Goal: Task Accomplishment & Management: Complete application form

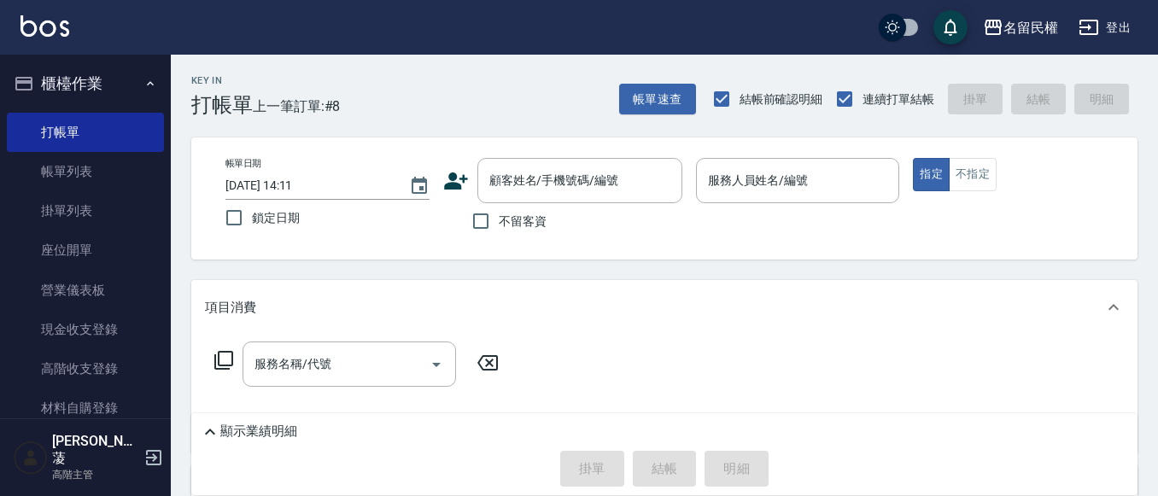
click at [513, 228] on span "不留客資" at bounding box center [523, 222] width 48 height 18
click at [499, 228] on input "不留客資" at bounding box center [481, 221] width 36 height 36
checkbox input "true"
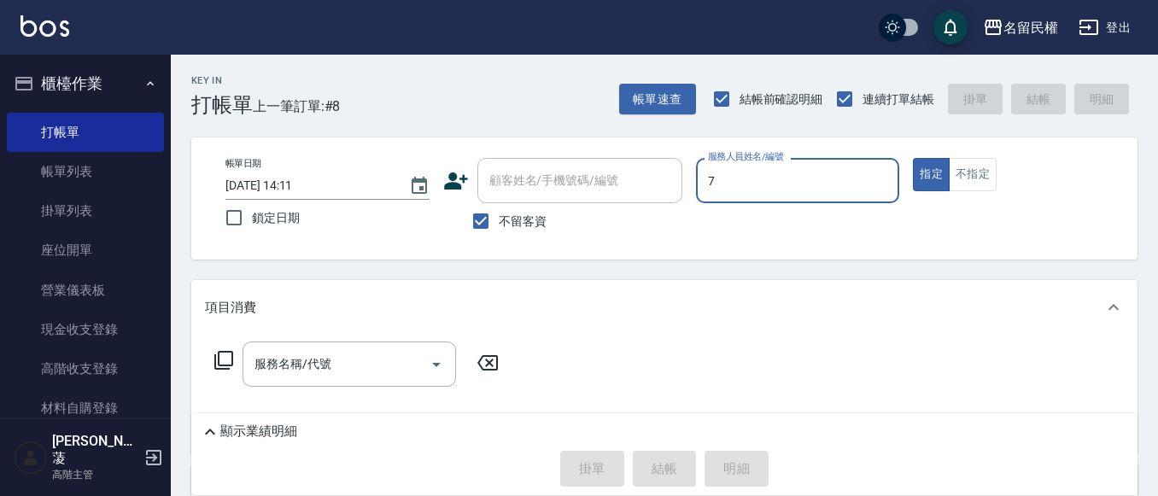
type input "阿水-7"
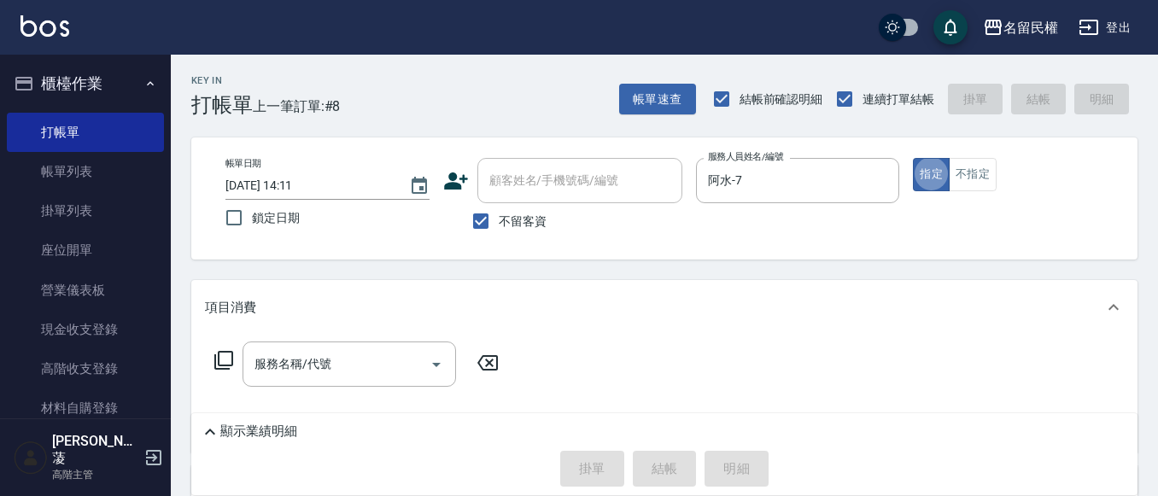
type button "true"
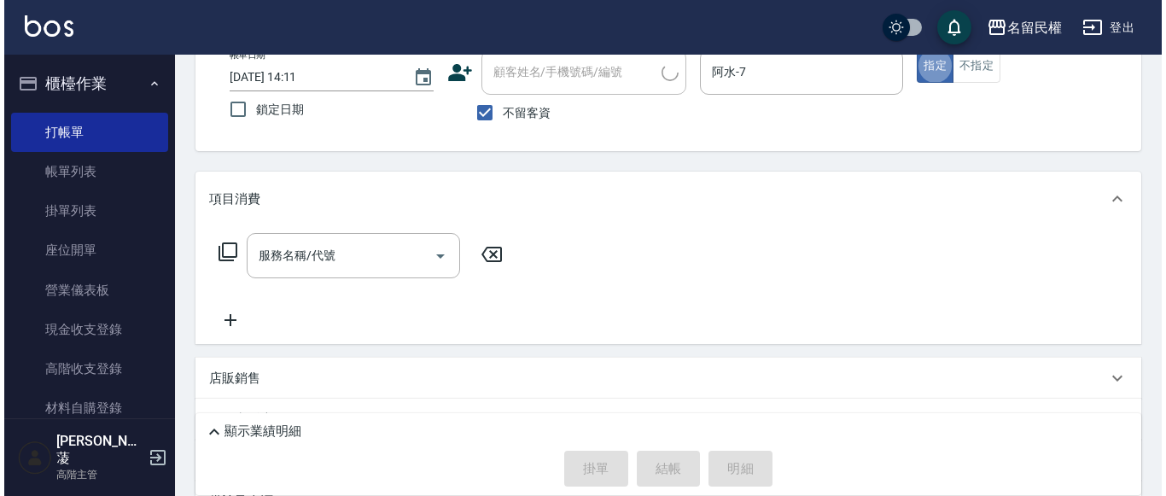
scroll to position [171, 0]
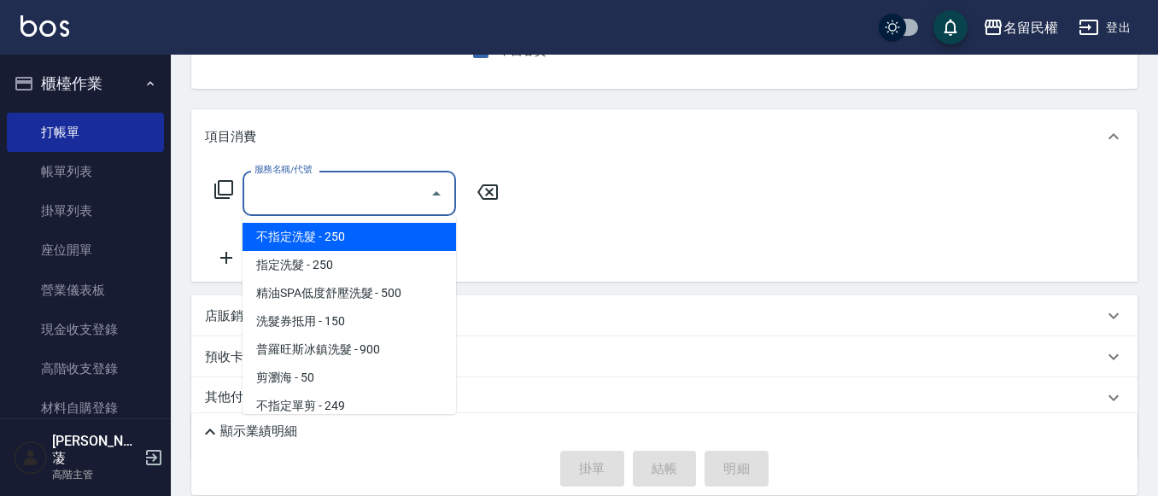
click at [354, 190] on input "服務名稱/代號" at bounding box center [336, 193] width 172 height 30
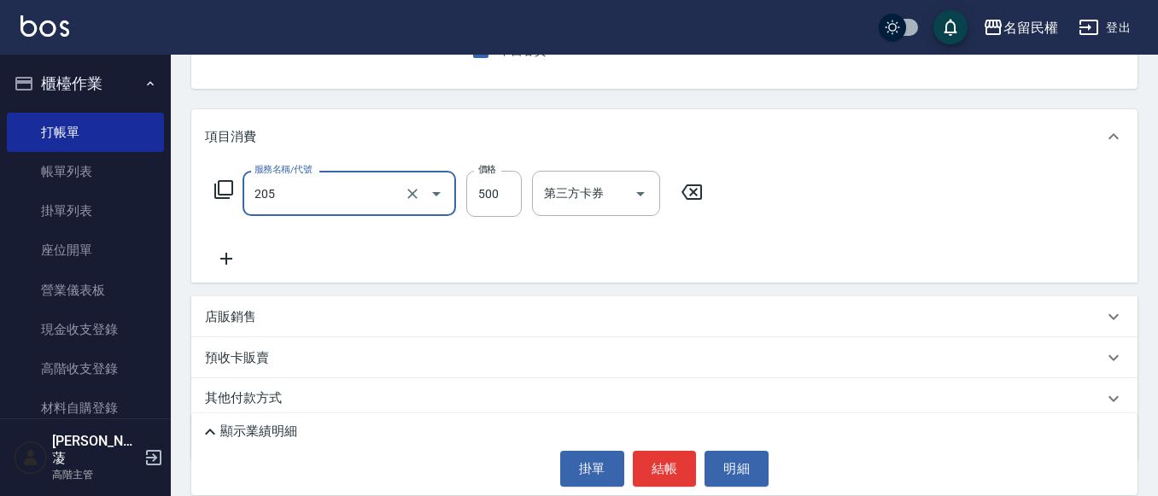
type input "指定洗剪(205)"
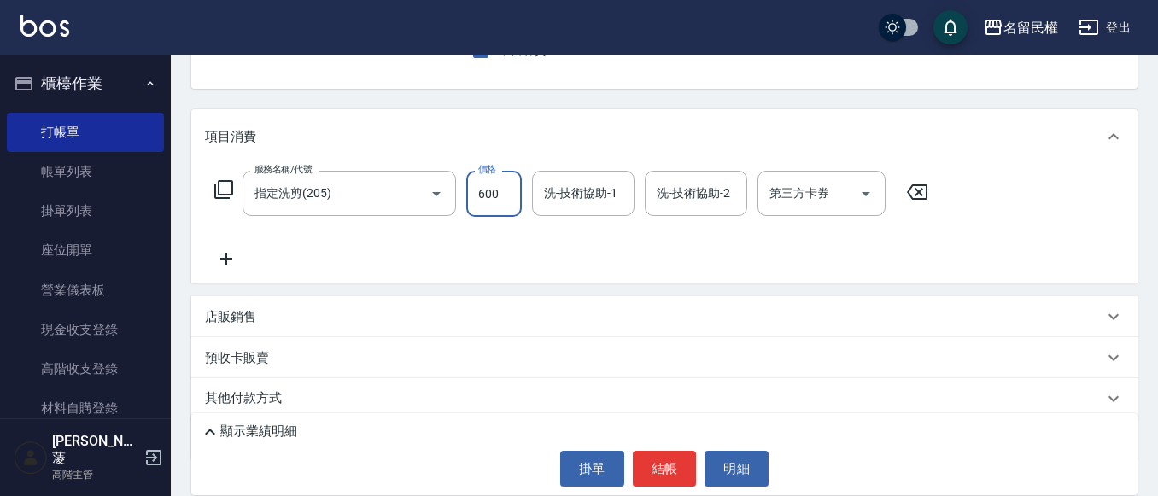
type input "600"
click at [586, 197] on input "洗-技術協助-1" at bounding box center [583, 193] width 87 height 30
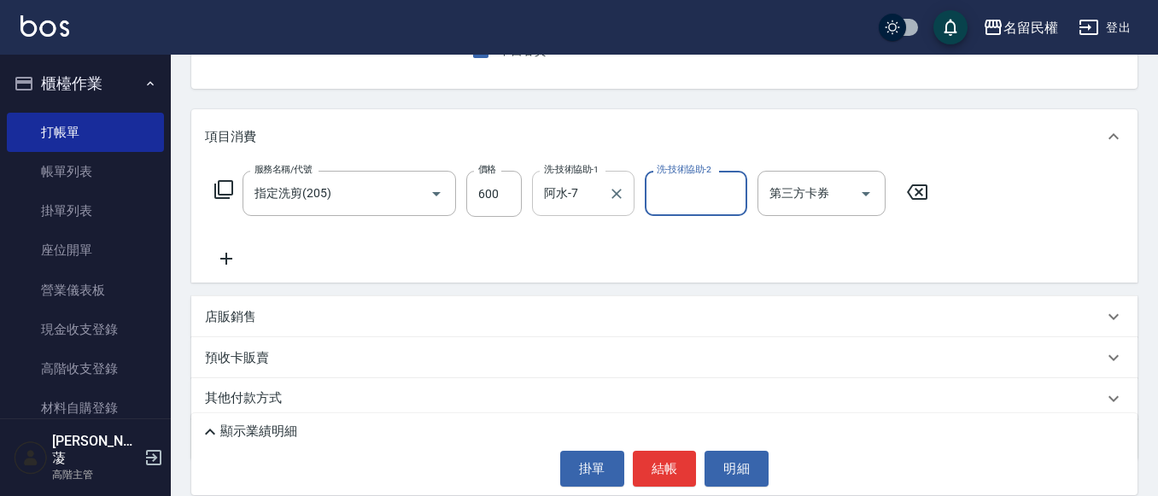
click at [555, 202] on input "阿水-7" at bounding box center [570, 193] width 61 height 30
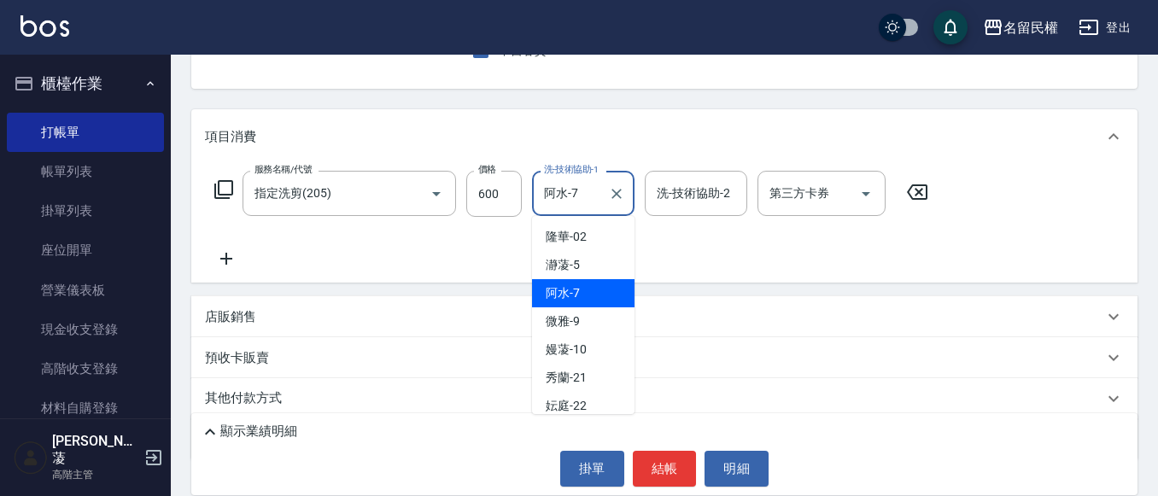
click at [555, 202] on input "阿水-7" at bounding box center [570, 193] width 61 height 30
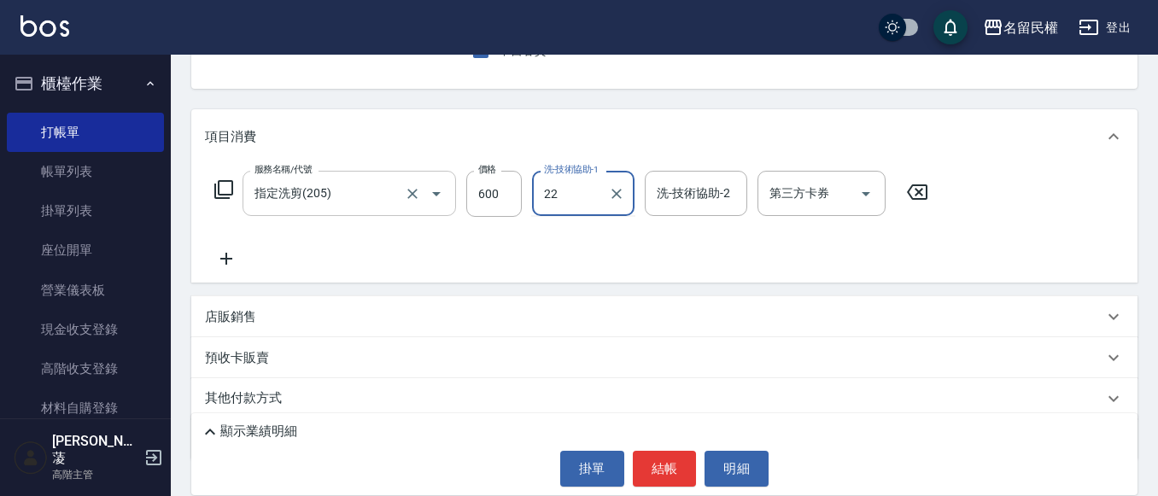
type input "妘庭-22"
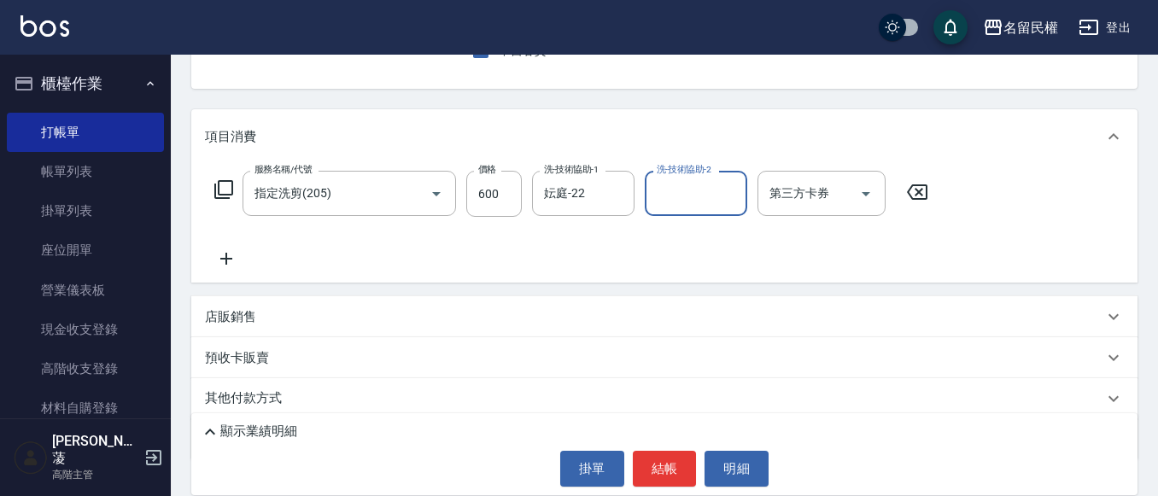
click at [238, 260] on icon at bounding box center [226, 258] width 43 height 20
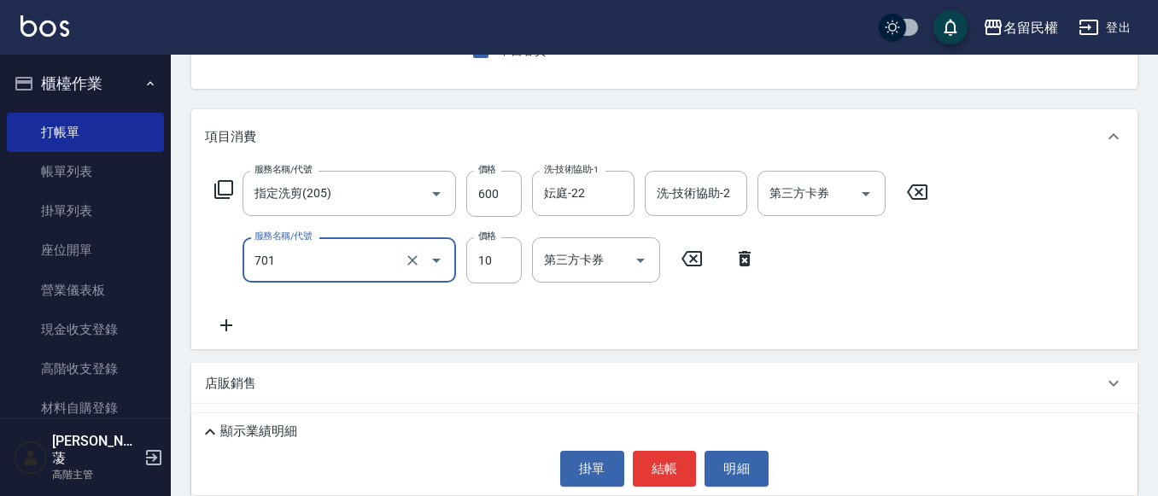
type input "[PERSON_NAME](701)"
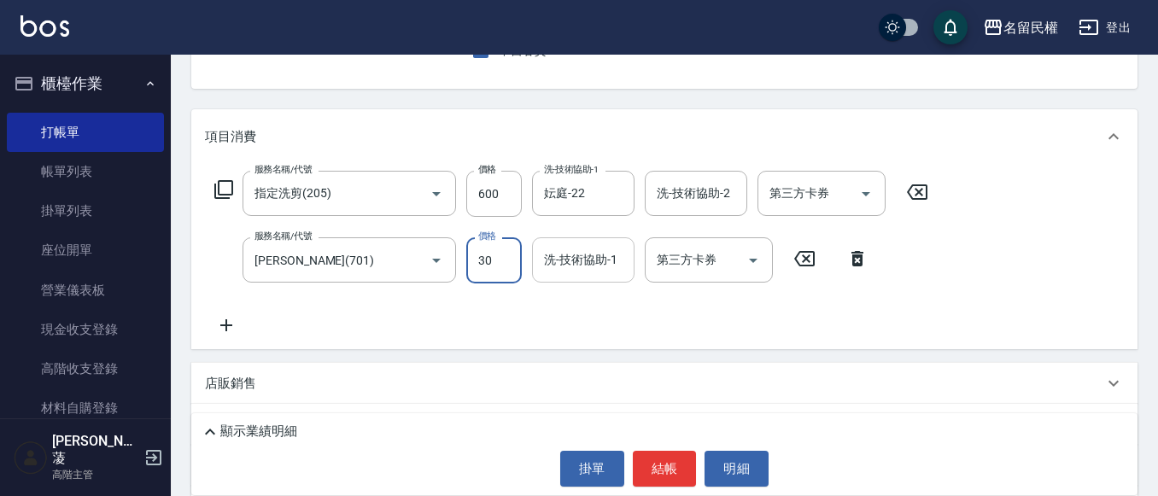
click at [604, 276] on div "洗-技術協助-1" at bounding box center [583, 259] width 102 height 45
type input "30"
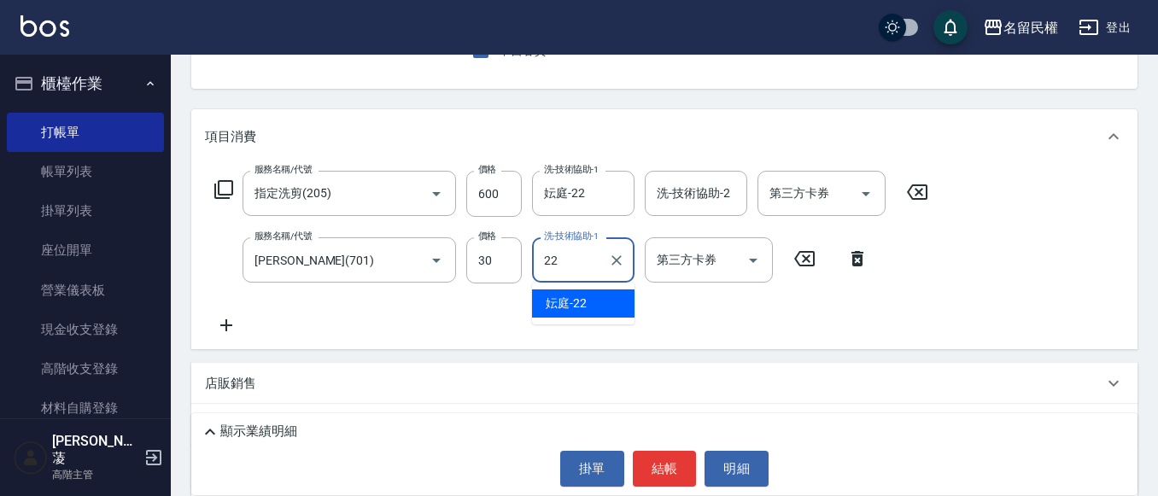
type input "妘庭-22"
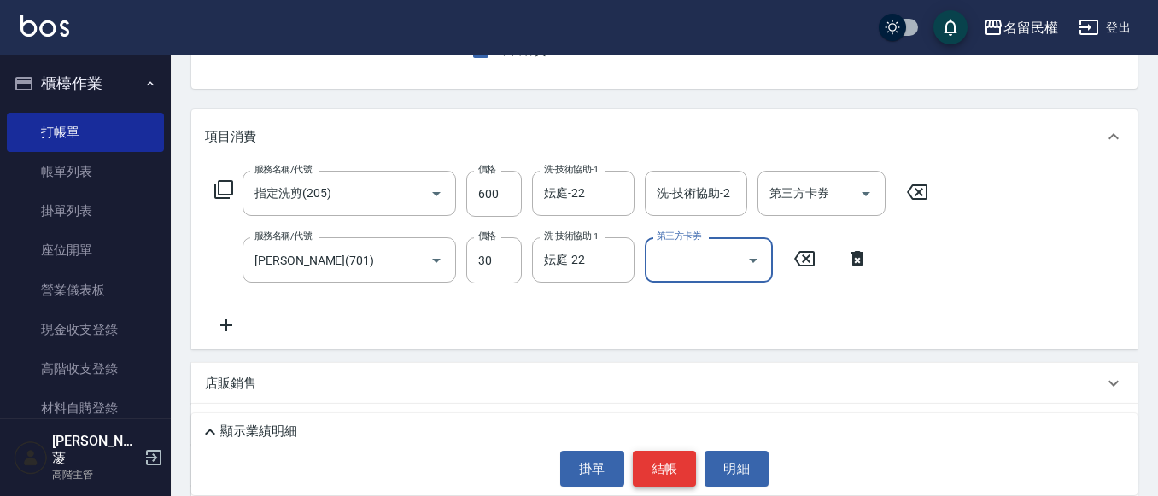
click at [674, 456] on button "結帳" at bounding box center [665, 469] width 64 height 36
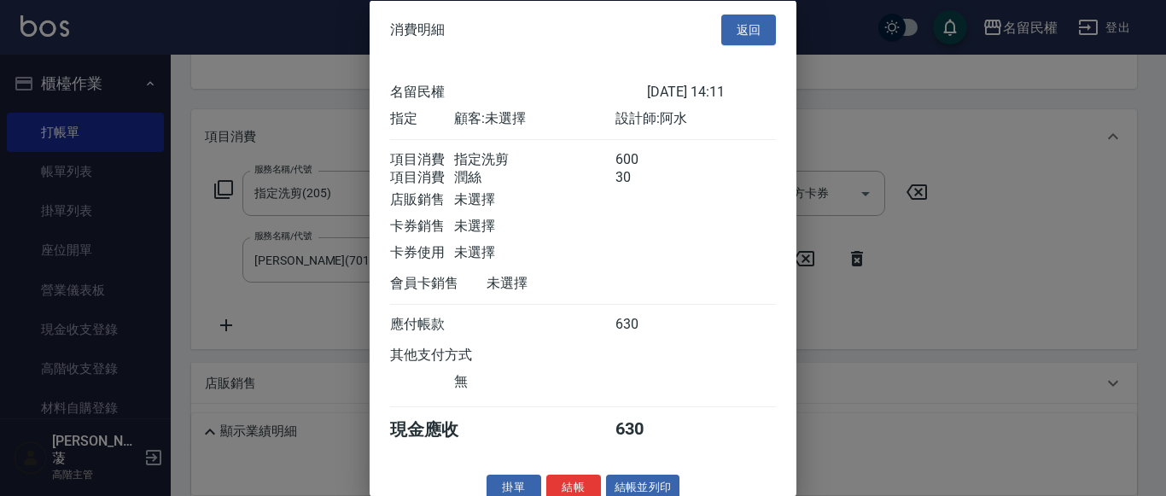
scroll to position [43, 0]
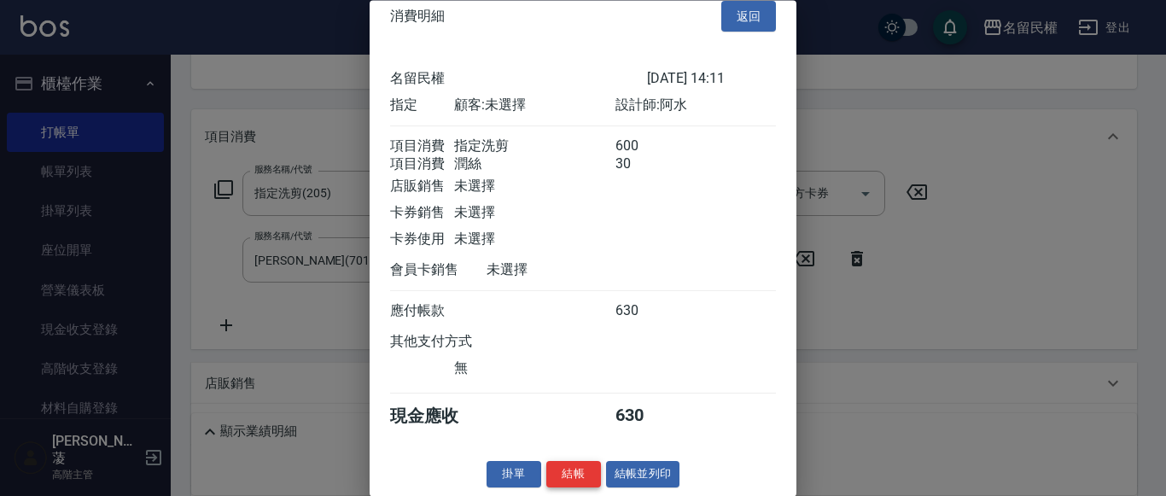
click at [555, 473] on button "結帳" at bounding box center [574, 475] width 55 height 26
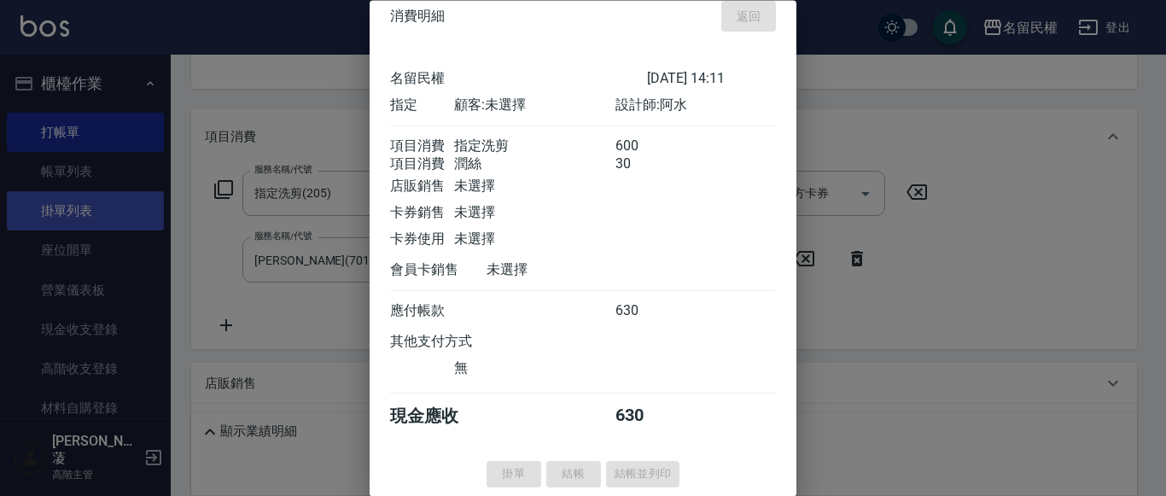
type input "[DATE] 14:58"
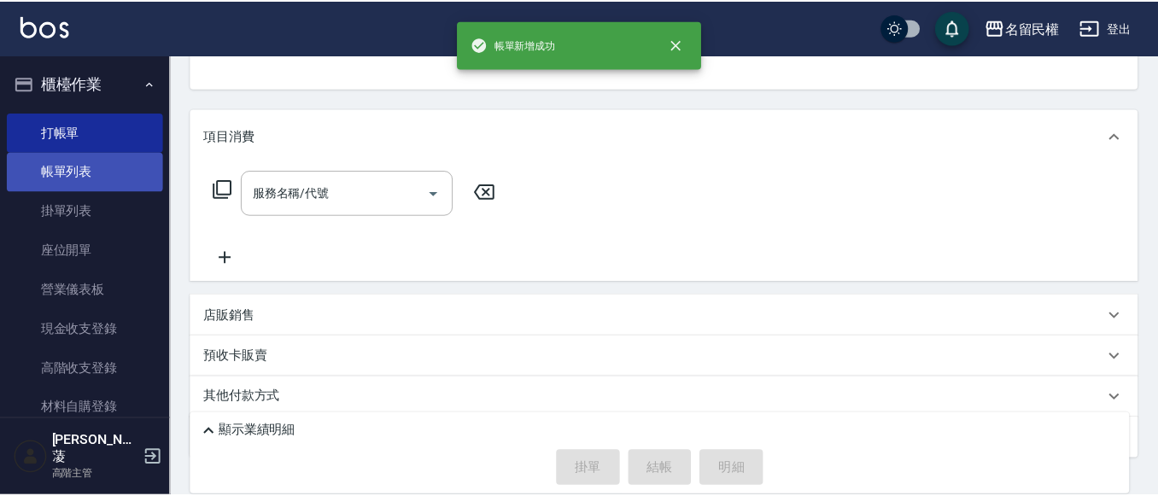
scroll to position [166, 0]
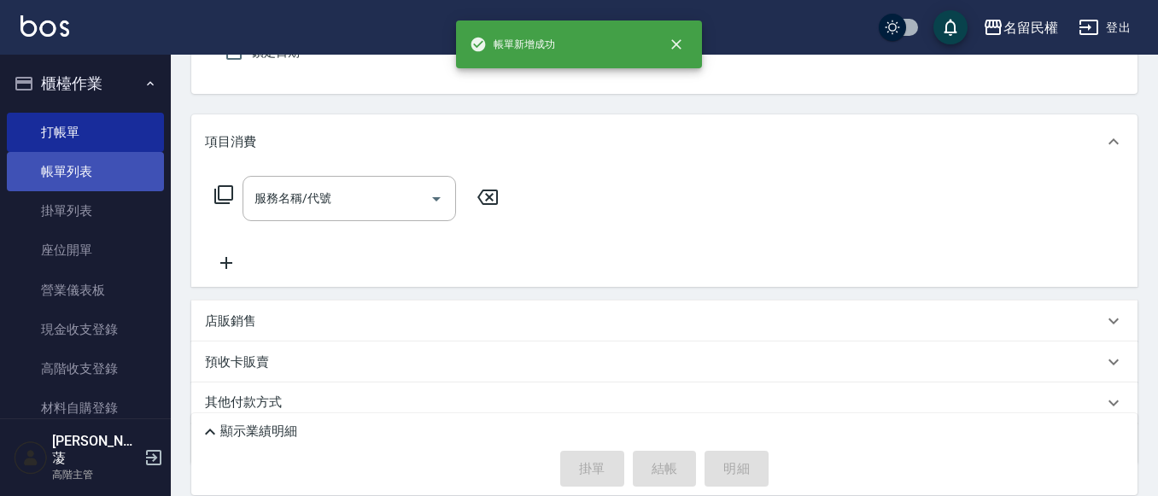
click at [81, 176] on link "帳單列表" at bounding box center [85, 171] width 157 height 39
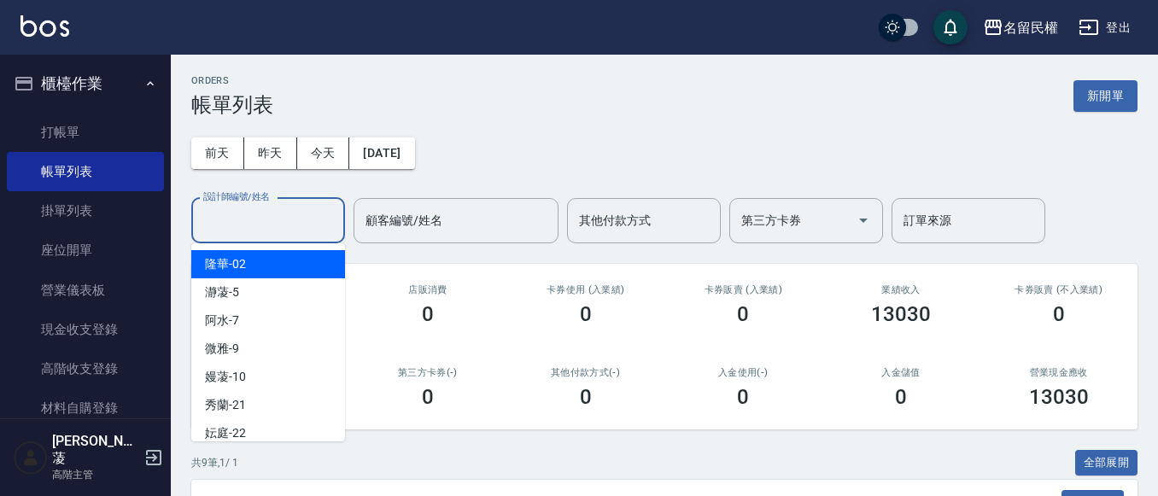
click at [318, 208] on input "設計師編號/姓名" at bounding box center [268, 221] width 138 height 30
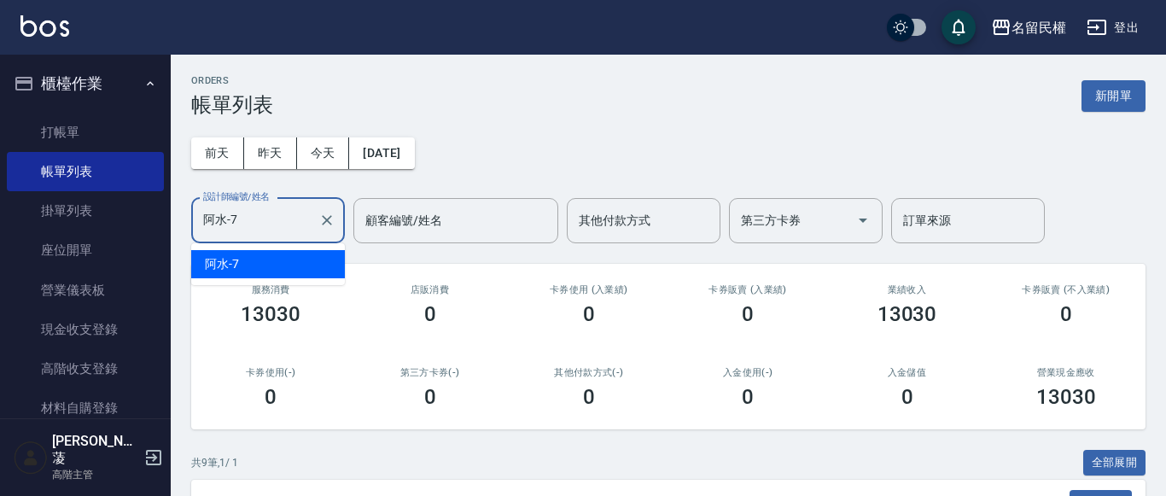
type input "阿水-7"
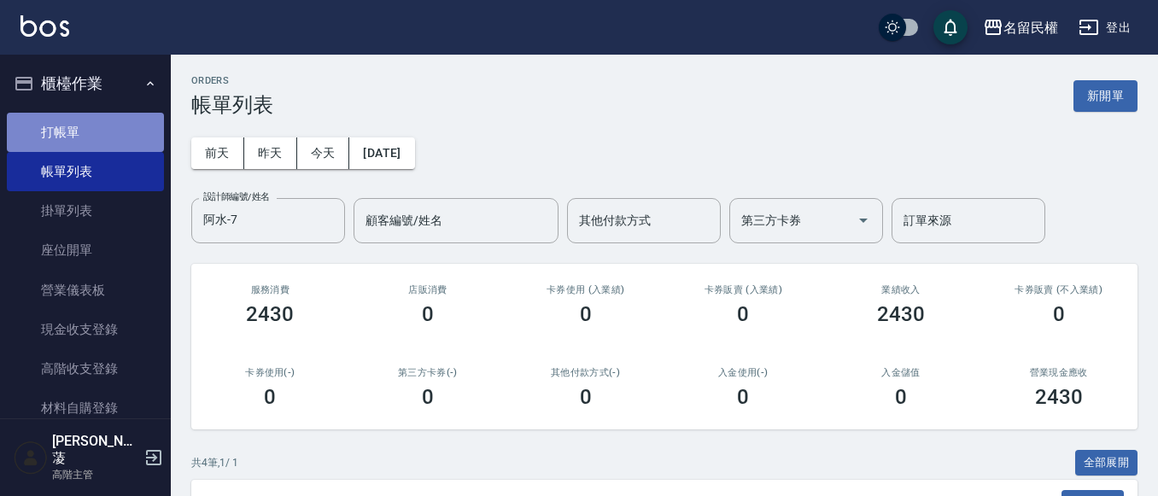
click at [96, 124] on link "打帳單" at bounding box center [85, 132] width 157 height 39
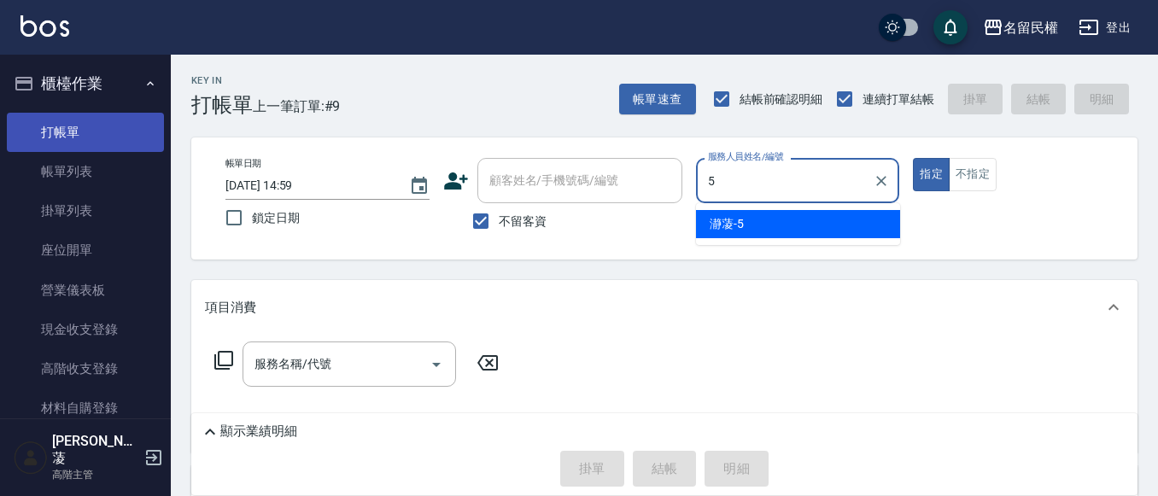
type input "瀞蓤-5"
type button "true"
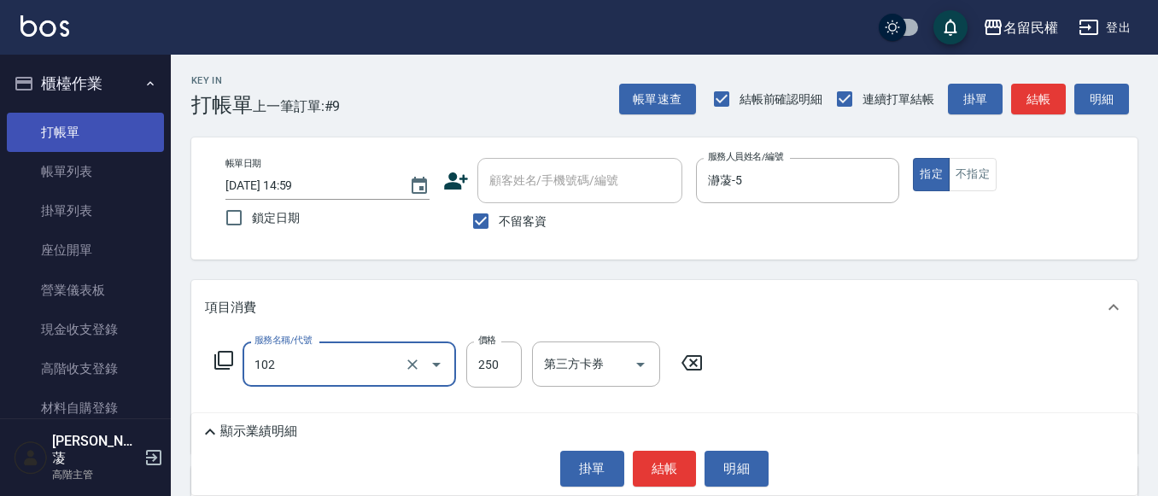
type input "指定洗髮(102)"
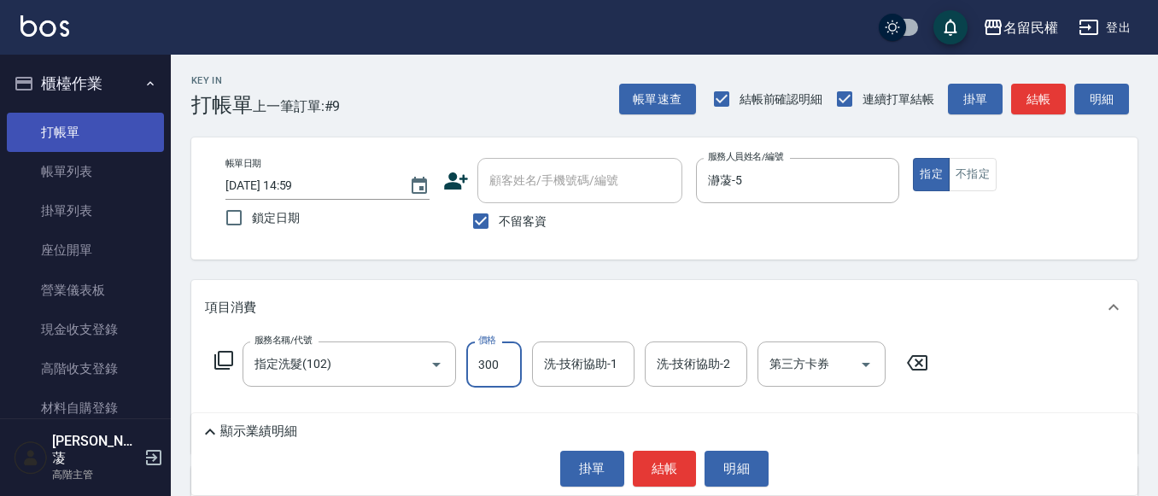
type input "300"
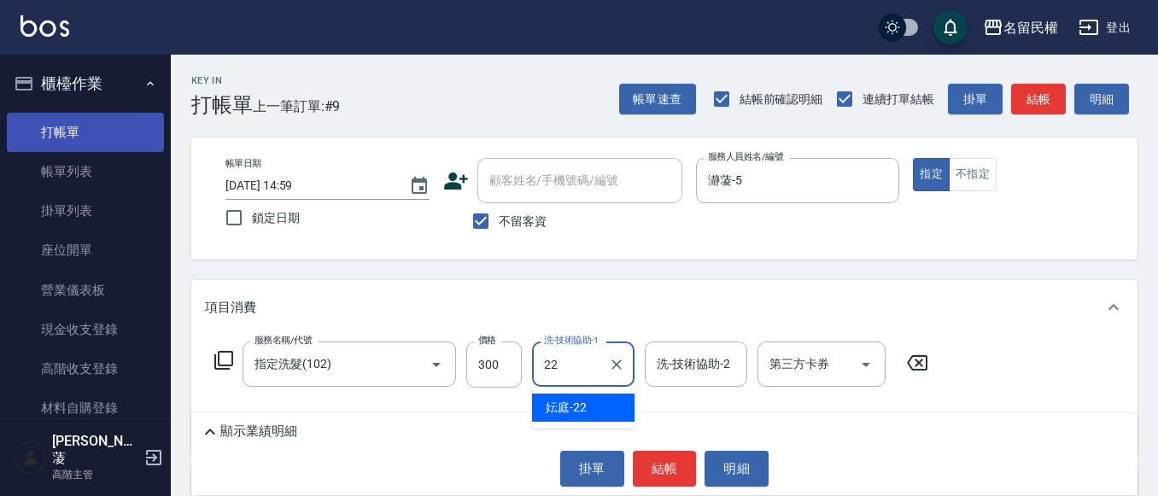
type input "妘庭-22"
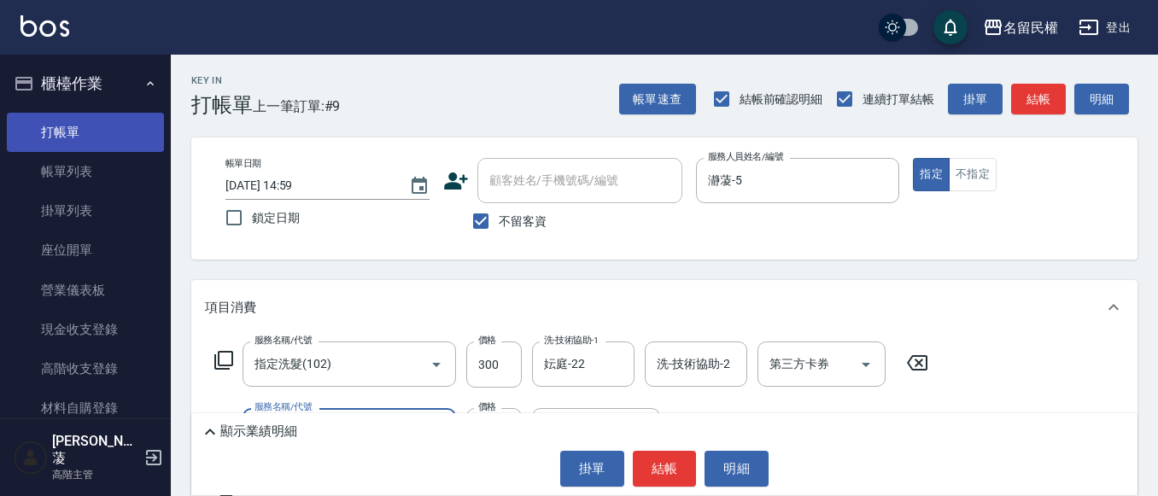
type input "[PERSON_NAME](701)"
type input "30"
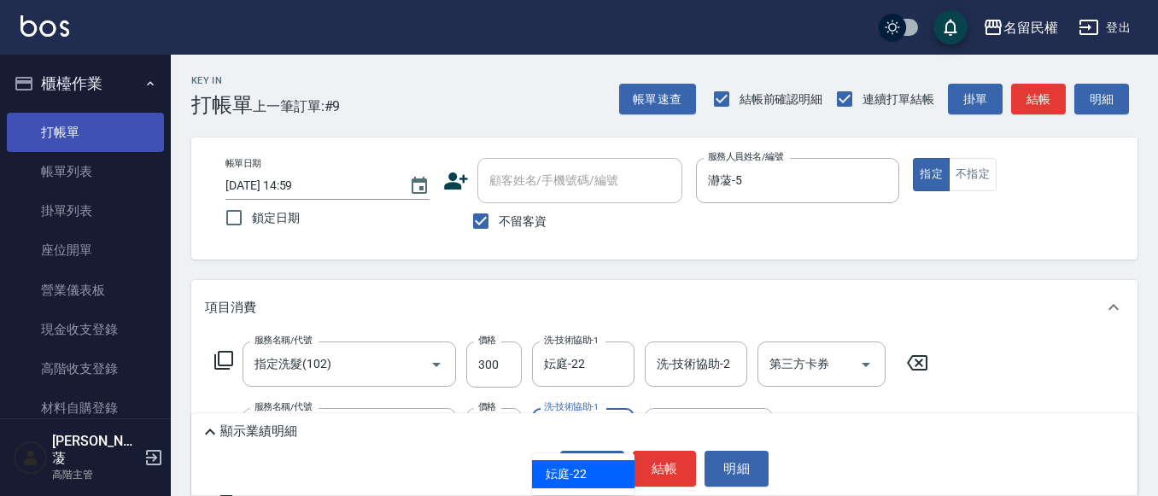
type input "妘庭-22"
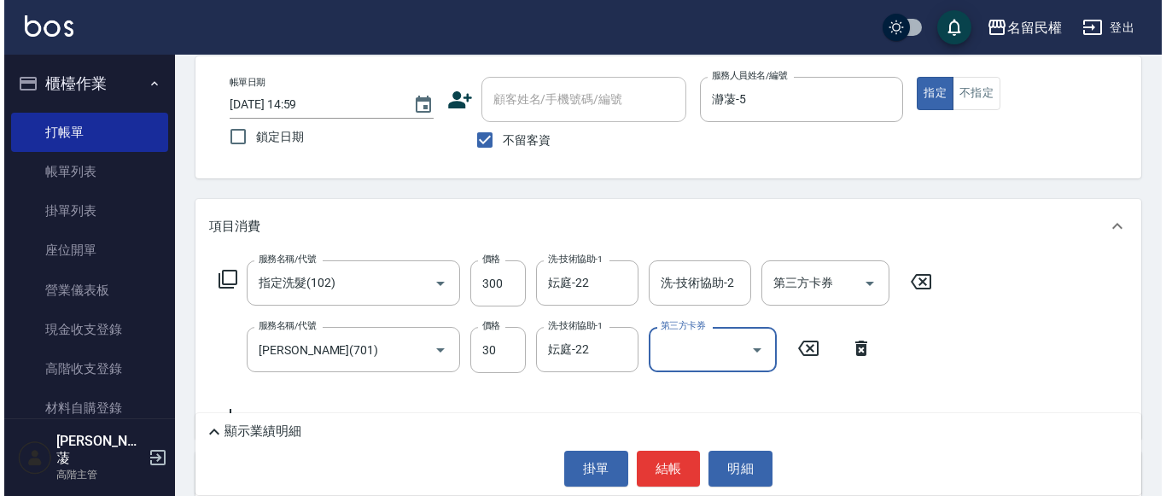
scroll to position [171, 0]
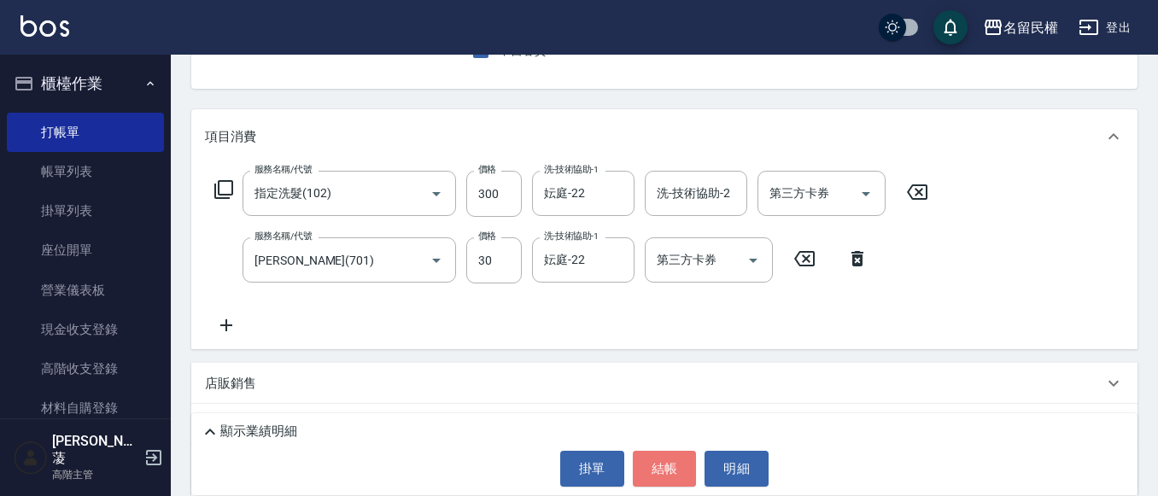
drag, startPoint x: 683, startPoint y: 484, endPoint x: 628, endPoint y: 469, distance: 56.8
click at [682, 481] on button "結帳" at bounding box center [665, 469] width 64 height 36
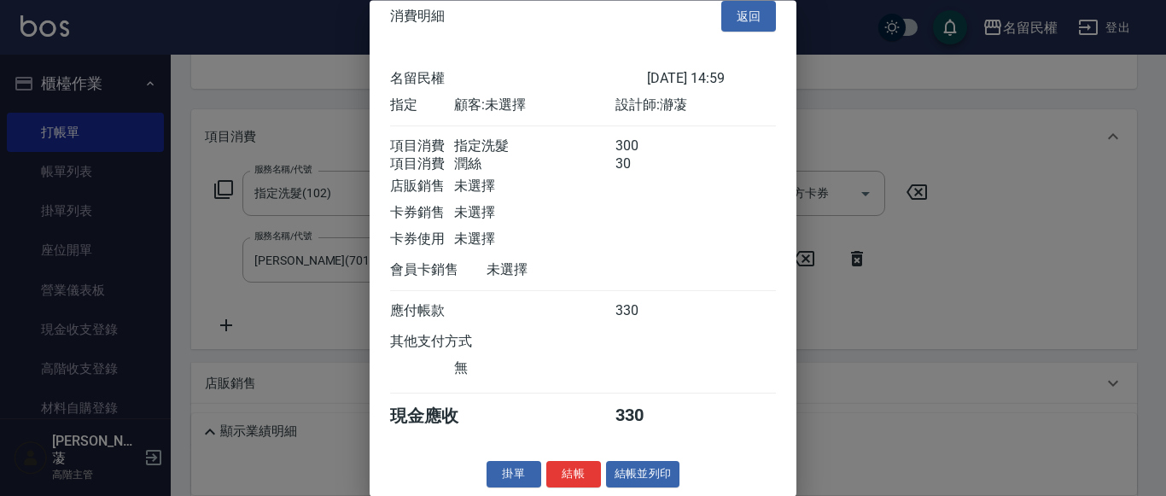
scroll to position [43, 0]
click at [577, 466] on button "結帳" at bounding box center [574, 475] width 55 height 26
type input "[DATE] 15:01"
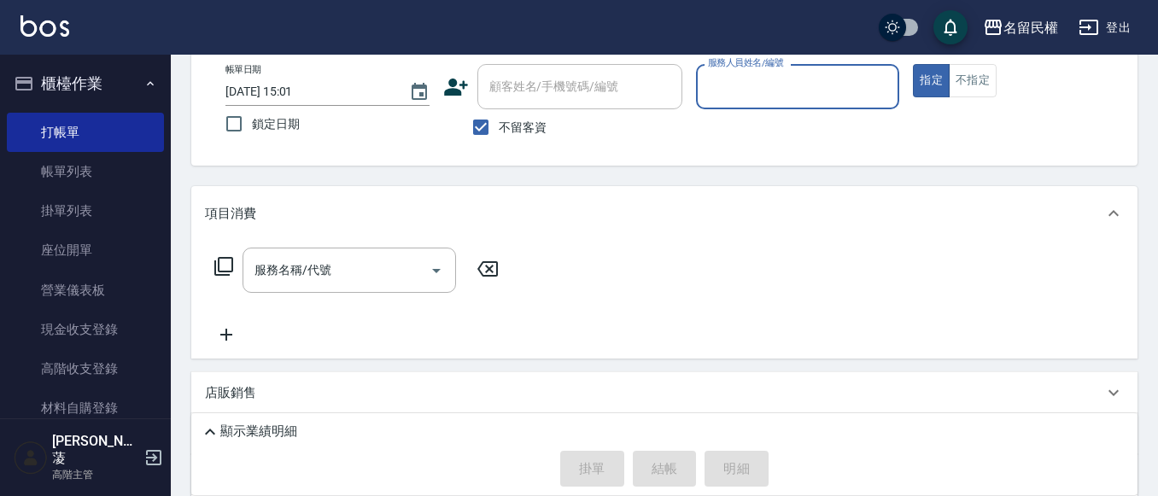
scroll to position [0, 0]
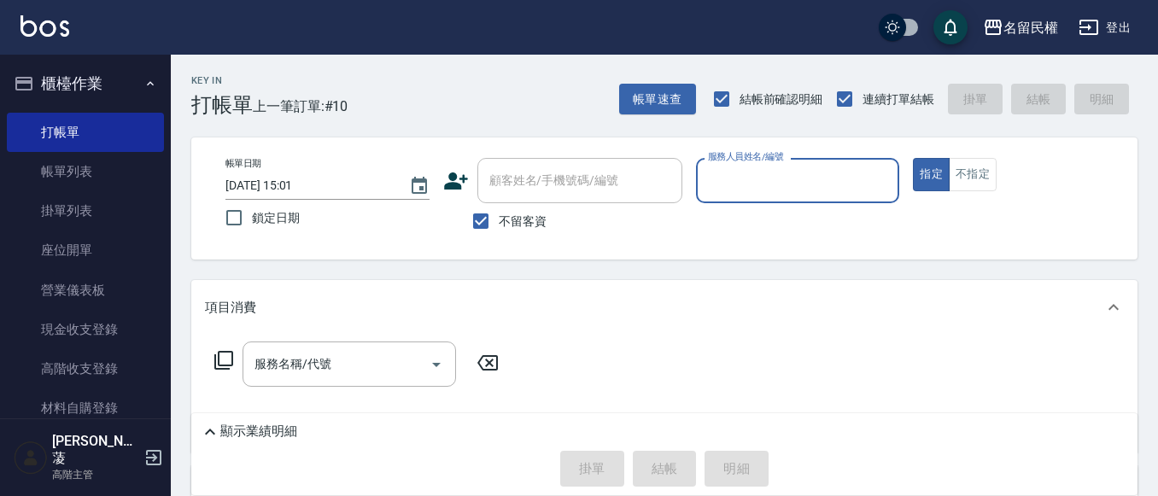
drag, startPoint x: 108, startPoint y: 372, endPoint x: 42, endPoint y: 442, distance: 96.1
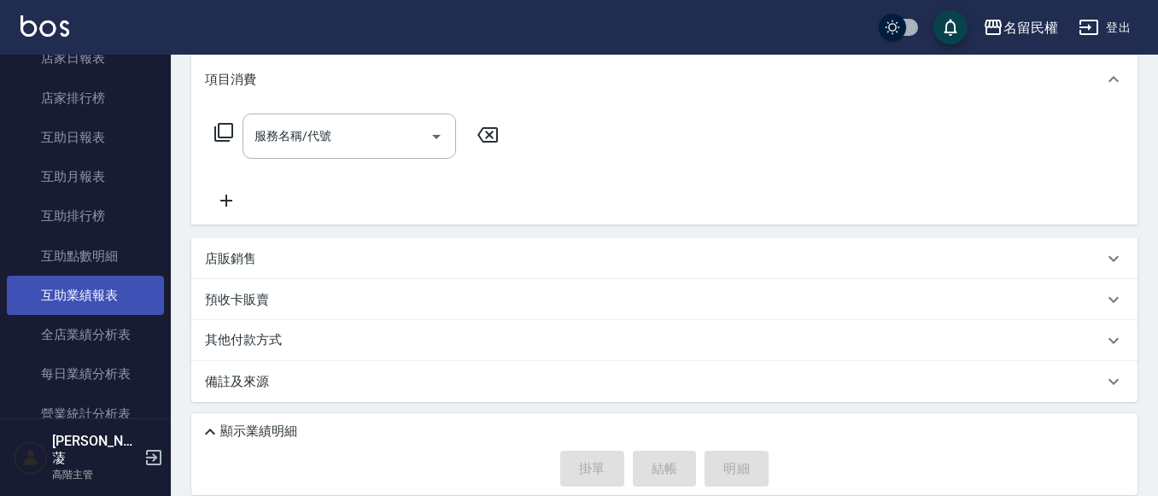
scroll to position [769, 0]
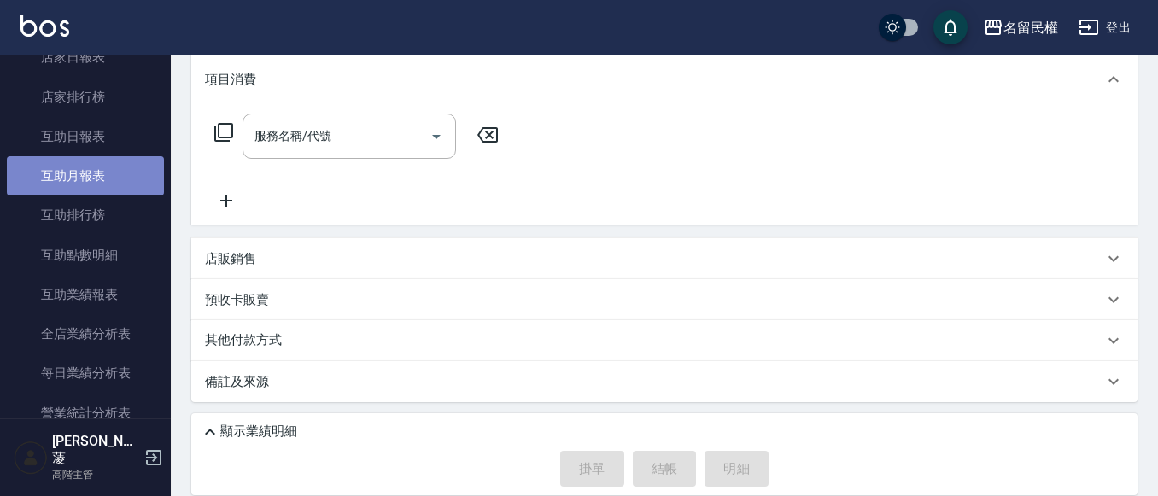
click at [113, 172] on link "互助月報表" at bounding box center [85, 175] width 157 height 39
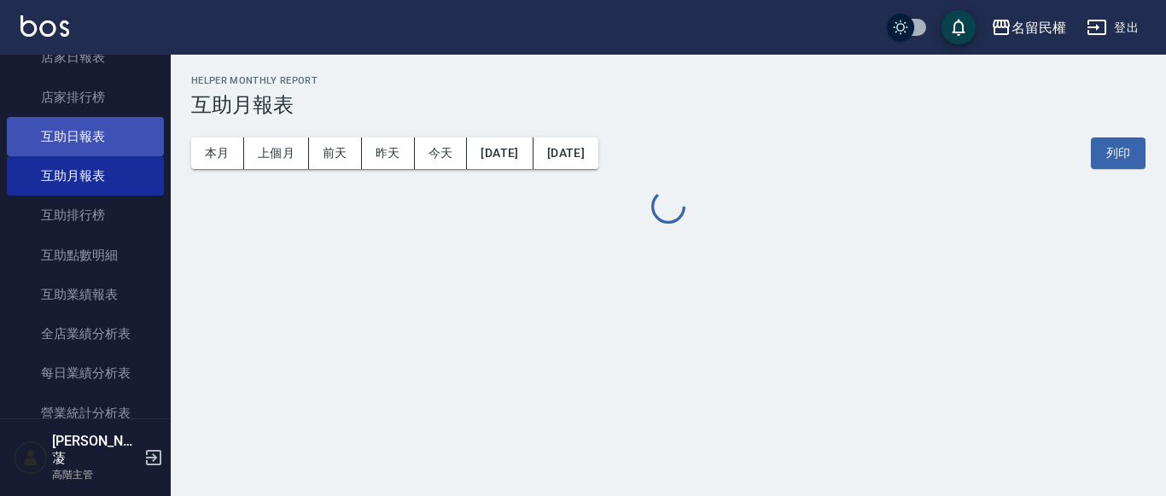
click at [99, 145] on link "互助日報表" at bounding box center [85, 136] width 157 height 39
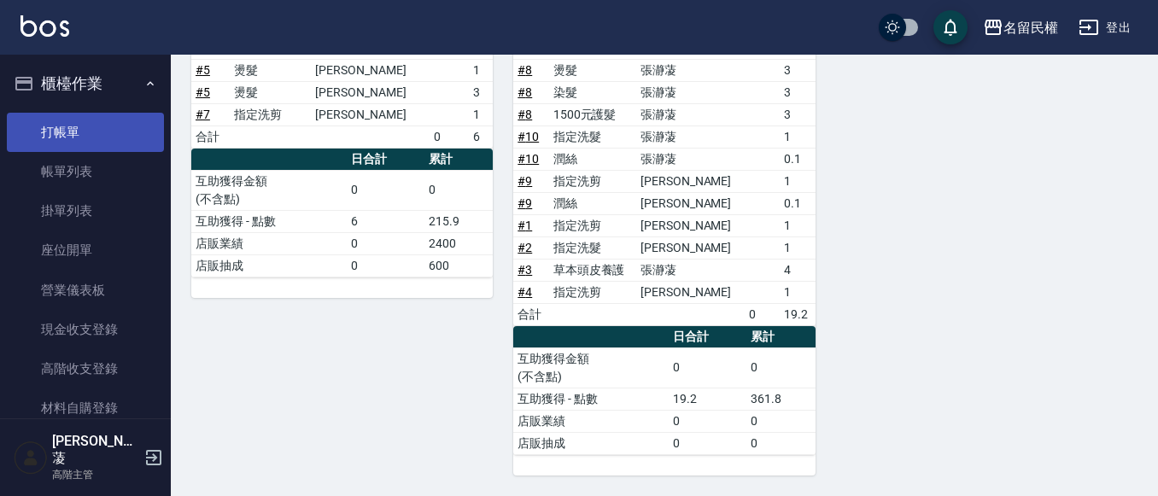
click at [98, 129] on link "打帳單" at bounding box center [85, 132] width 157 height 39
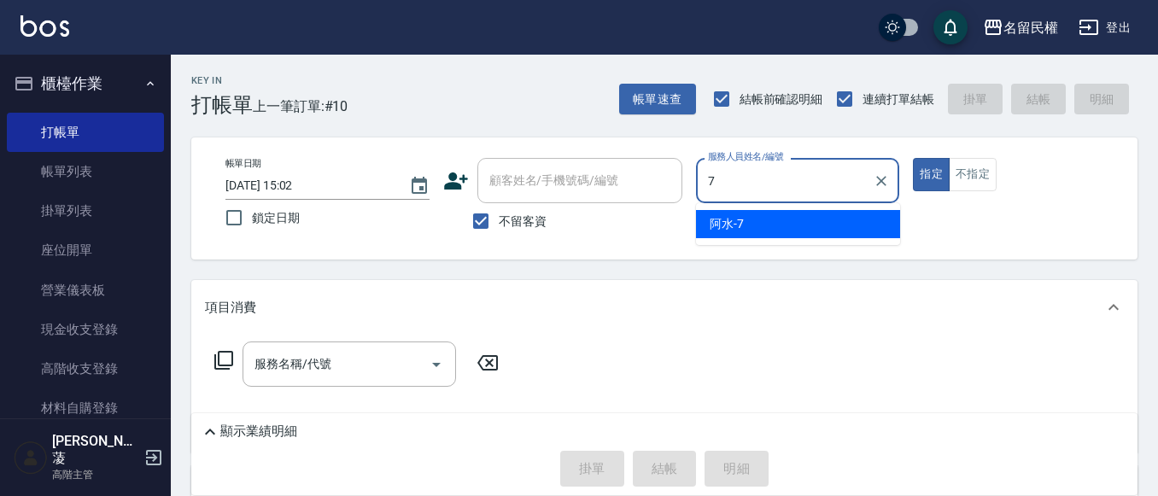
type input "阿水-7"
type button "true"
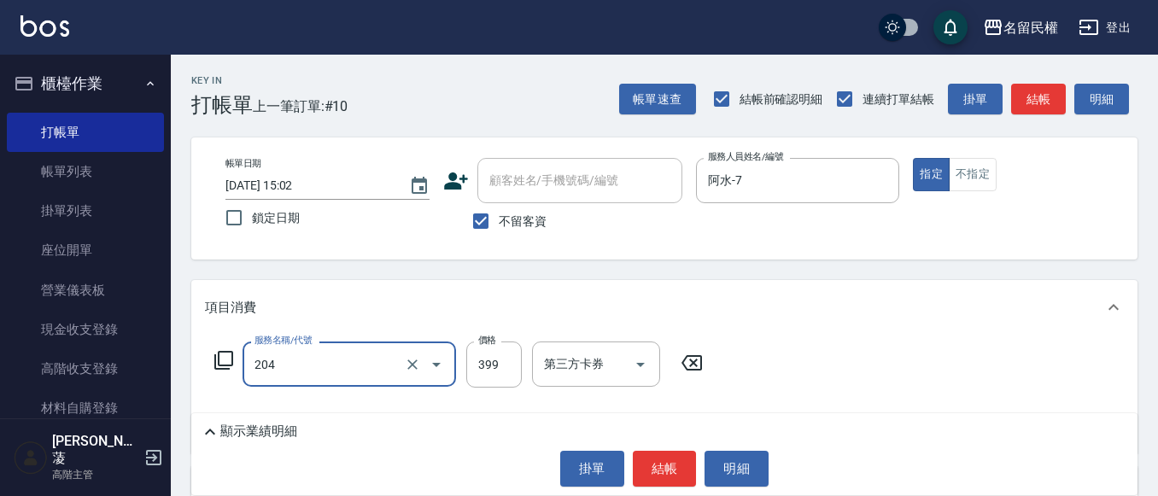
type input "不指定洗剪(204)"
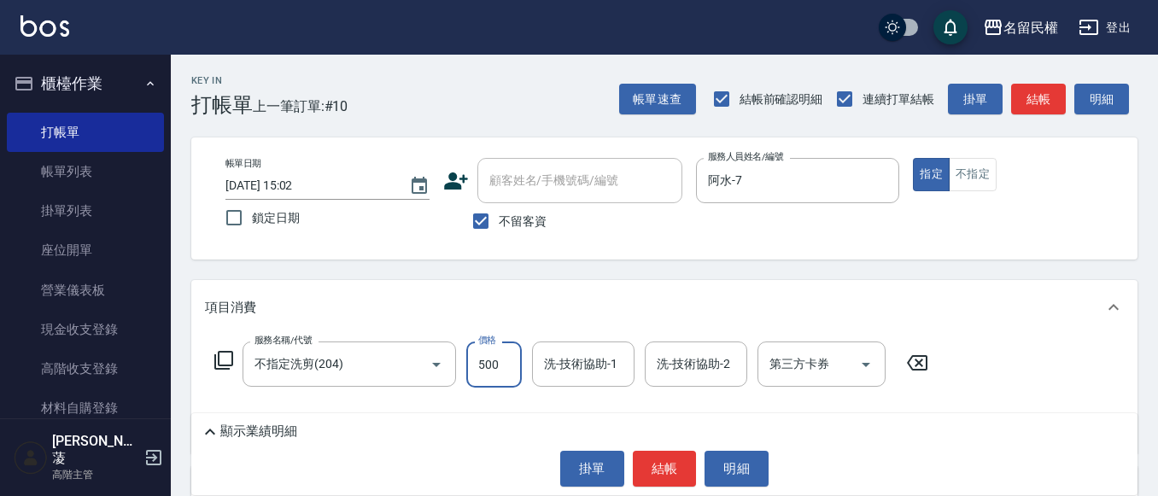
type input "500"
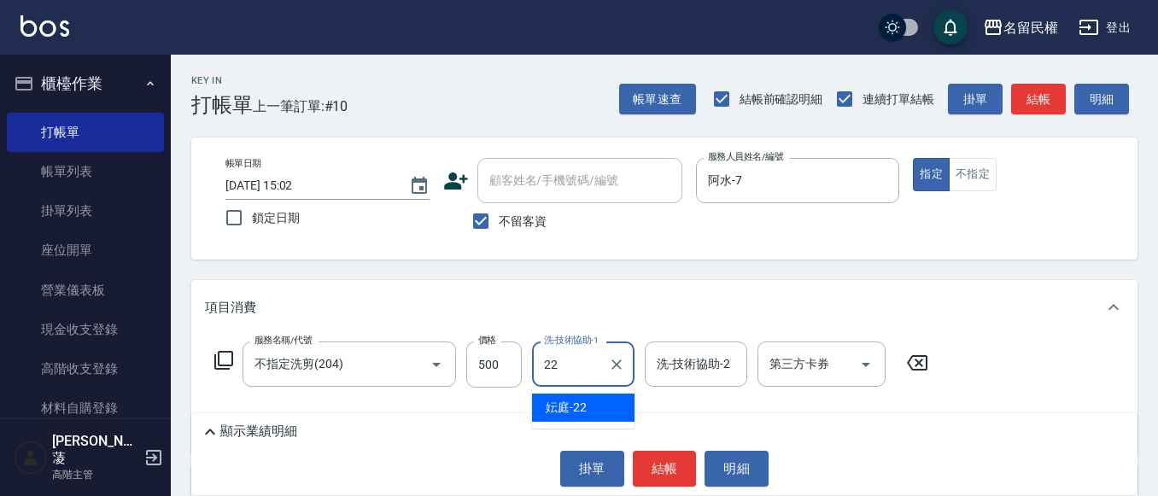
type input "妘庭-22"
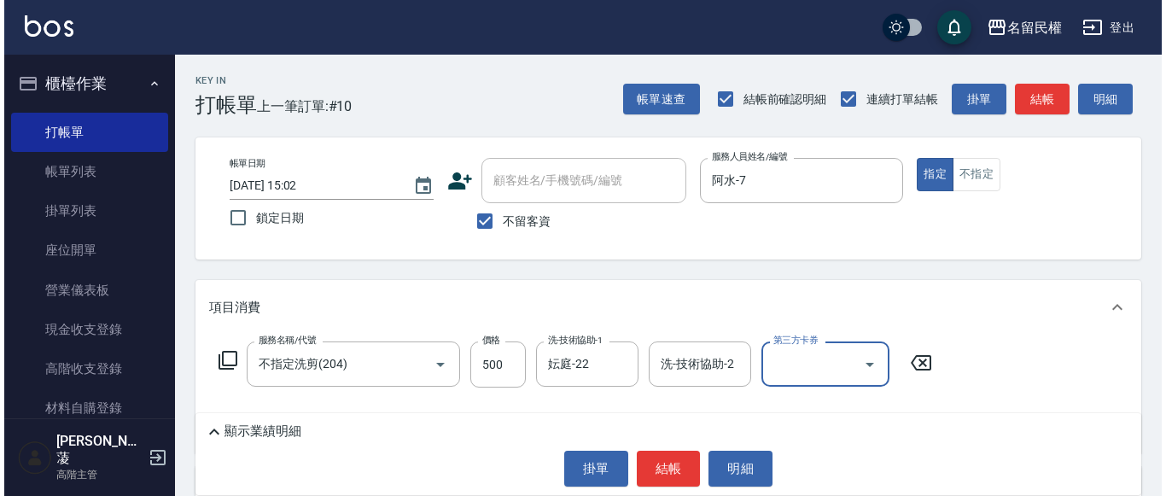
scroll to position [229, 0]
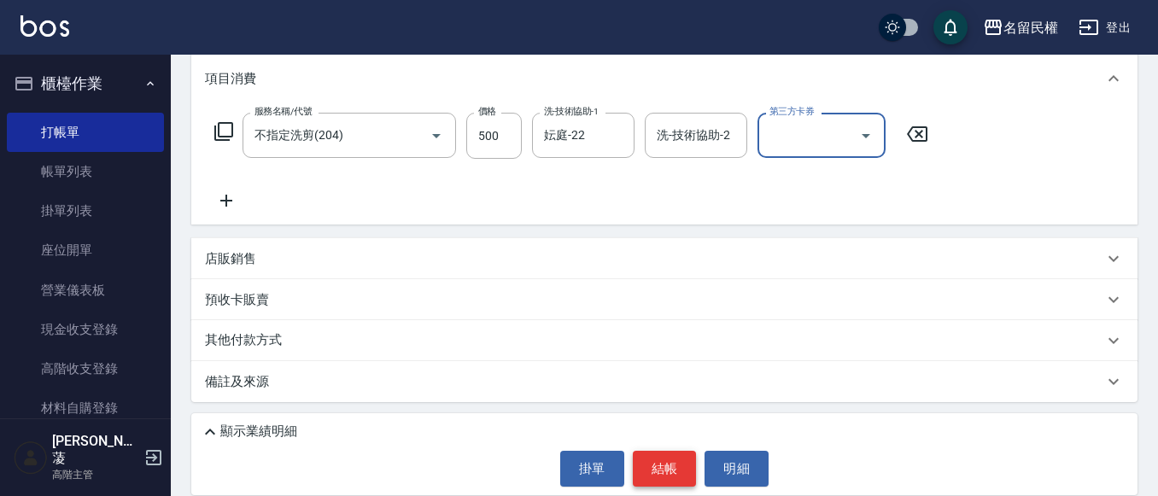
click at [664, 464] on button "結帳" at bounding box center [665, 469] width 64 height 36
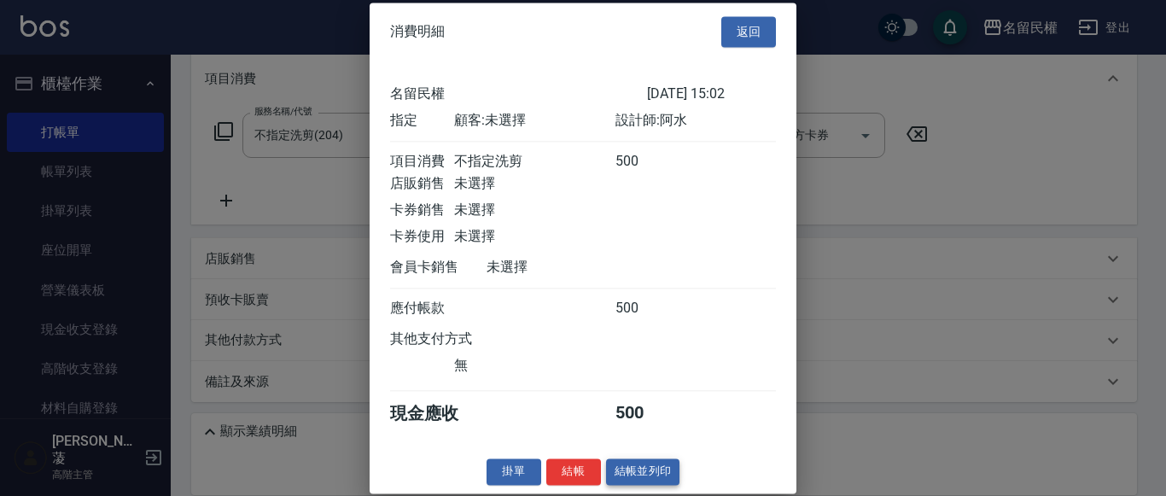
scroll to position [22, 0]
click at [558, 476] on button "結帳" at bounding box center [574, 472] width 55 height 26
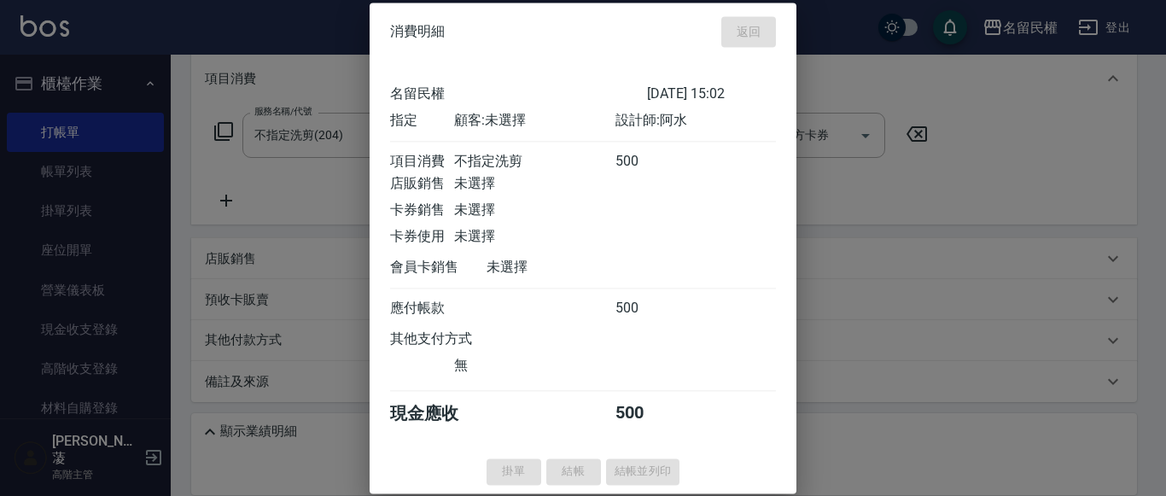
type input "[DATE] 15:08"
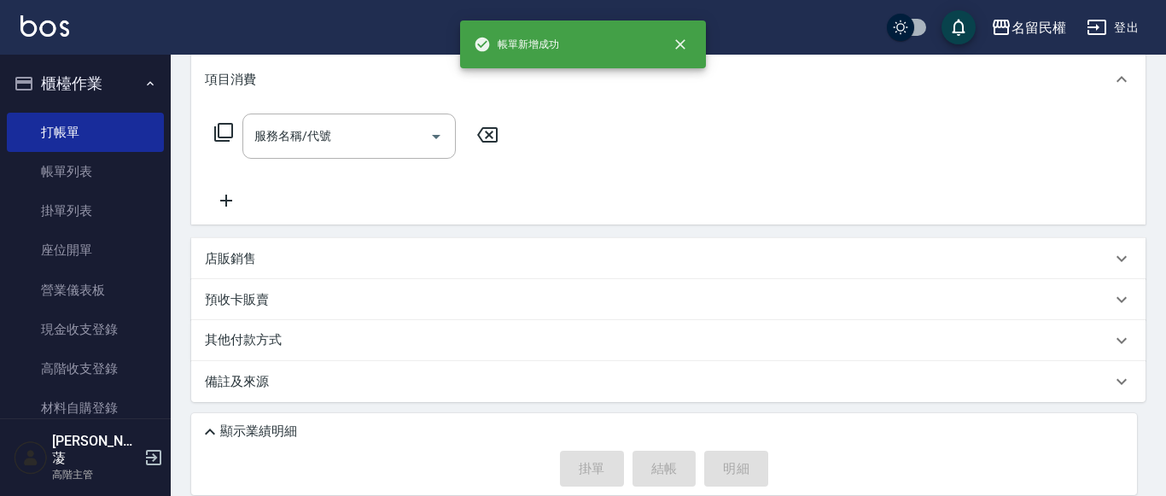
scroll to position [0, 0]
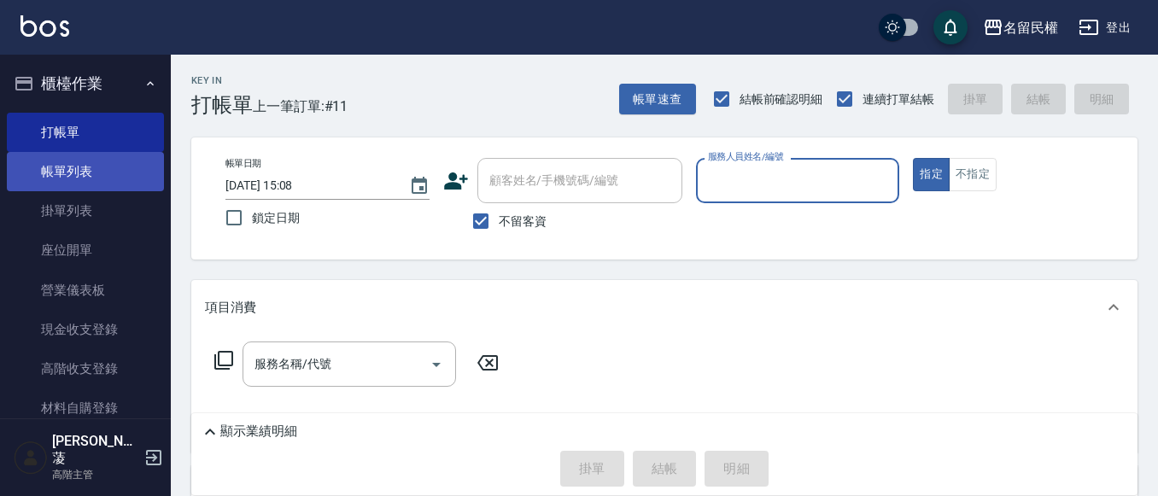
click at [78, 172] on link "帳單列表" at bounding box center [85, 171] width 157 height 39
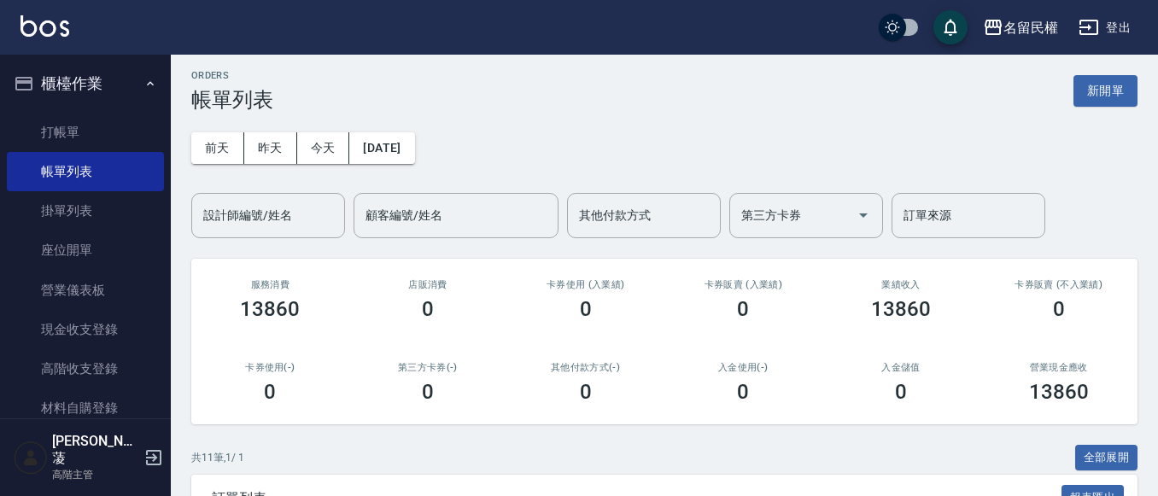
scroll to position [342, 0]
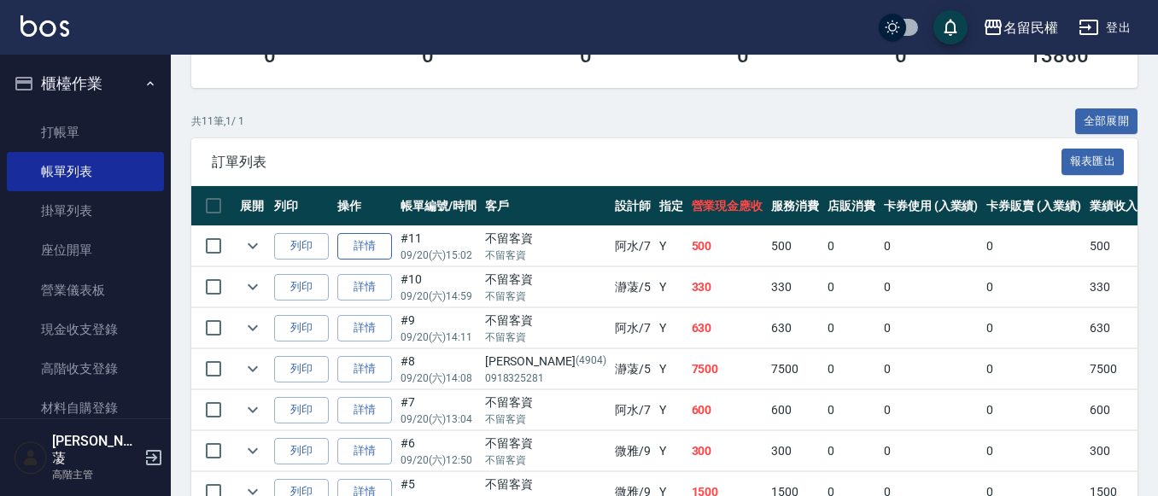
click at [383, 242] on link "詳情" at bounding box center [364, 246] width 55 height 26
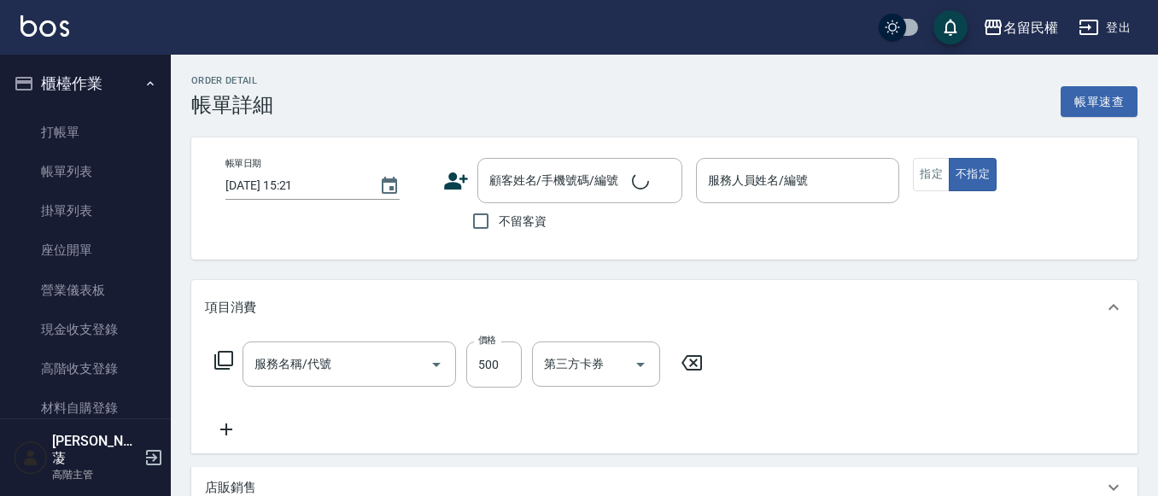
type input "不指定洗剪(204)"
type input "[DATE] 15:02"
checkbox input "true"
type input "阿水-7"
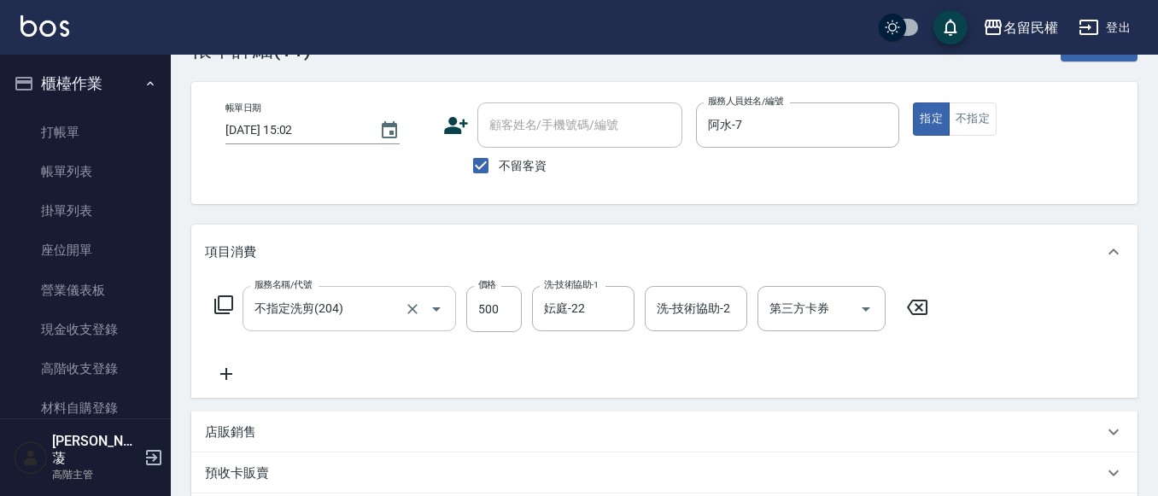
scroll to position [85, 0]
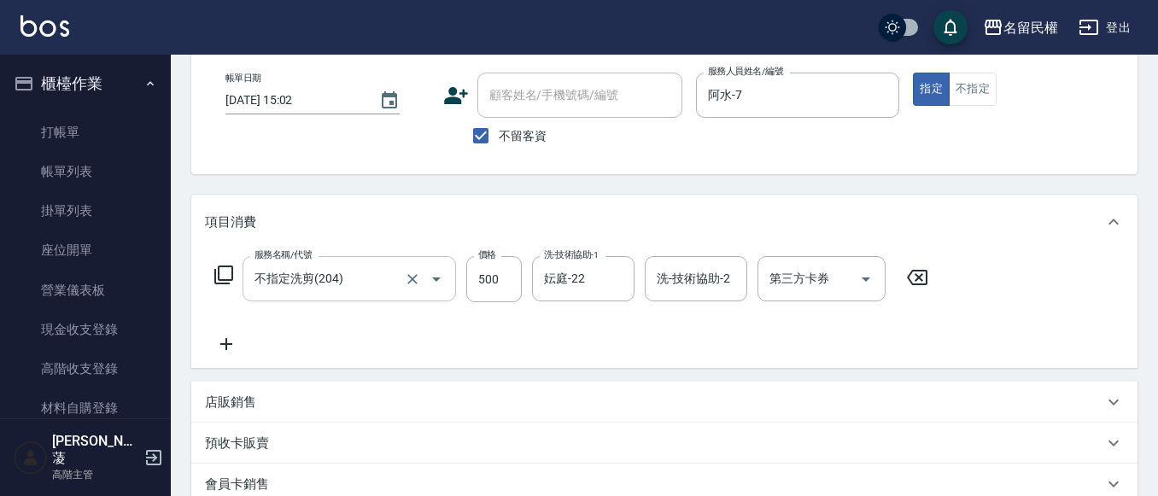
click at [298, 290] on input "不指定洗剪(204)" at bounding box center [325, 279] width 150 height 30
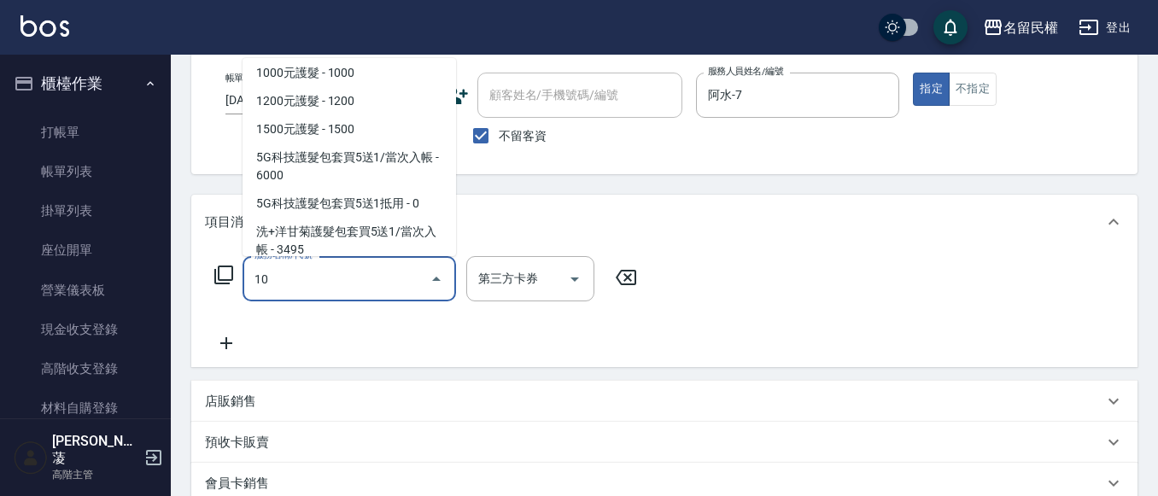
scroll to position [0, 0]
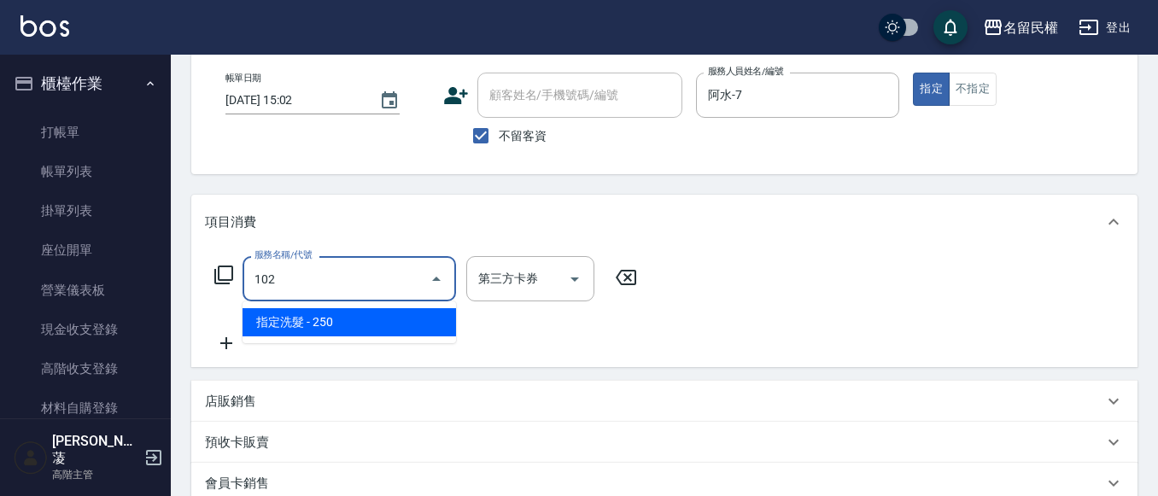
type input "指定洗髮(102)"
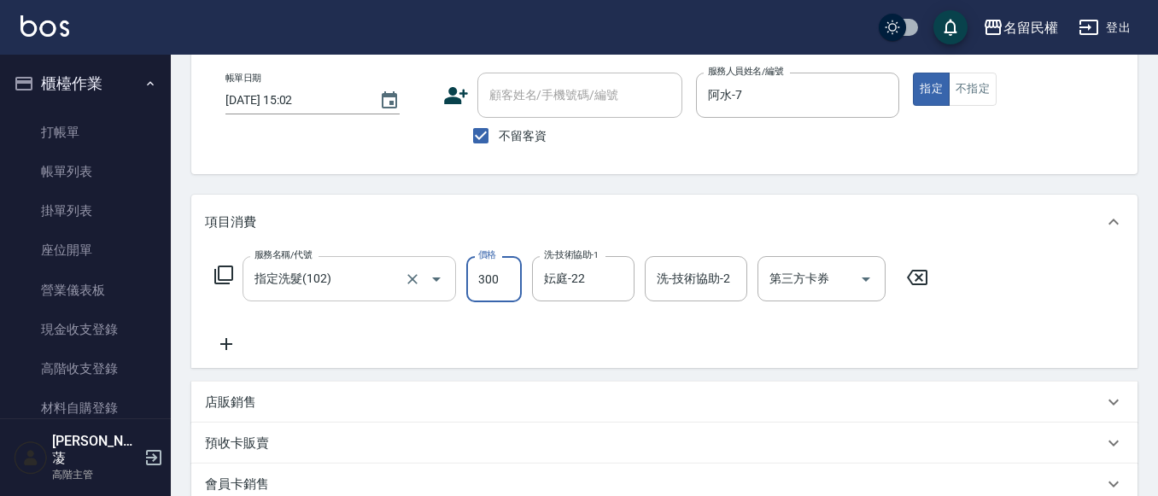
type input "300"
click at [232, 340] on icon at bounding box center [226, 344] width 43 height 20
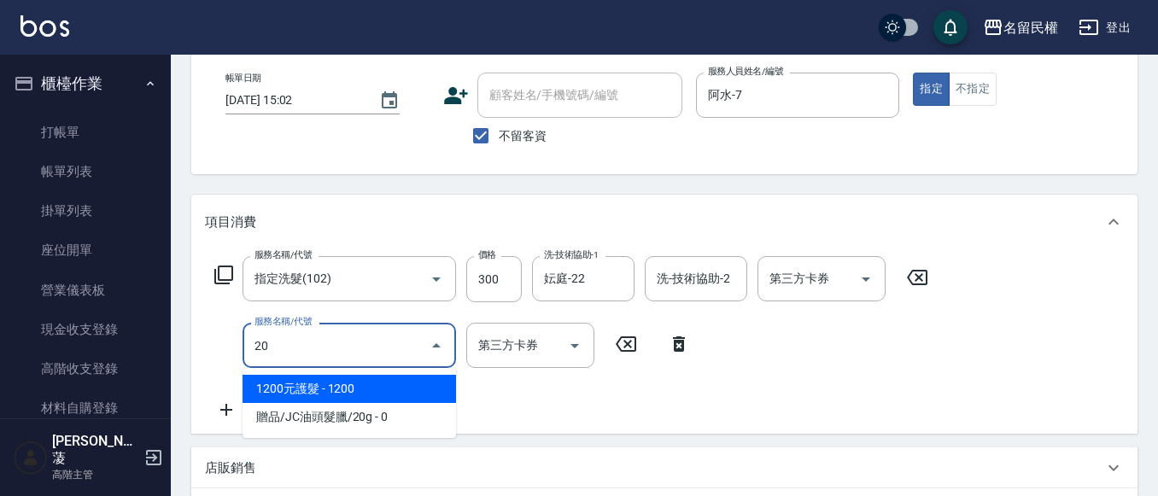
type input "2"
type input "剪瀏海(201)"
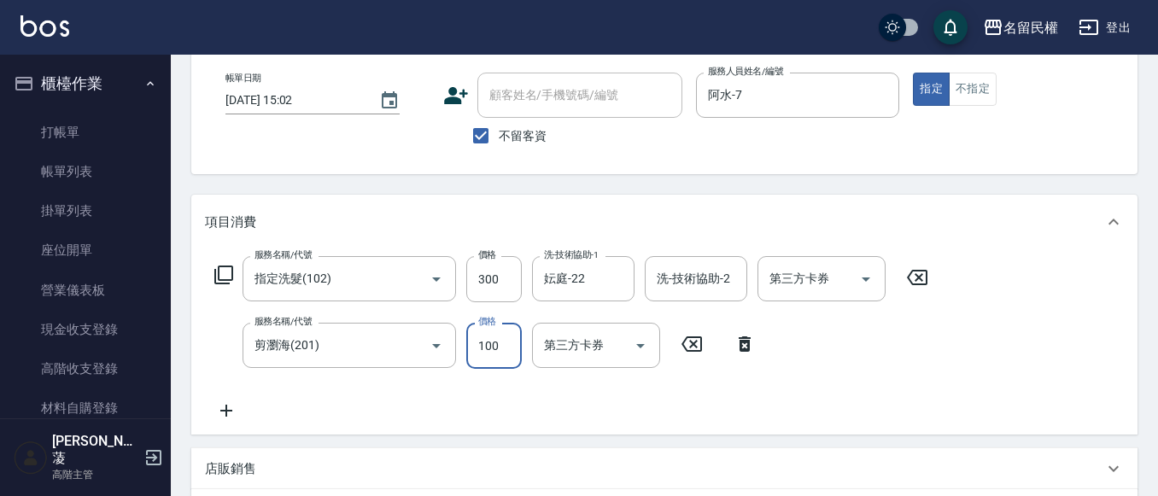
type input "100"
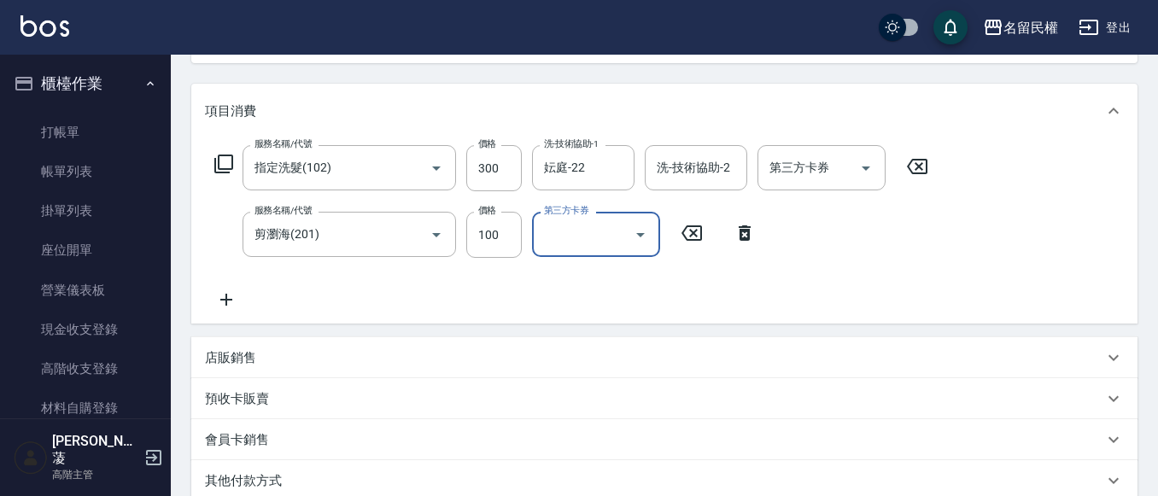
scroll to position [427, 0]
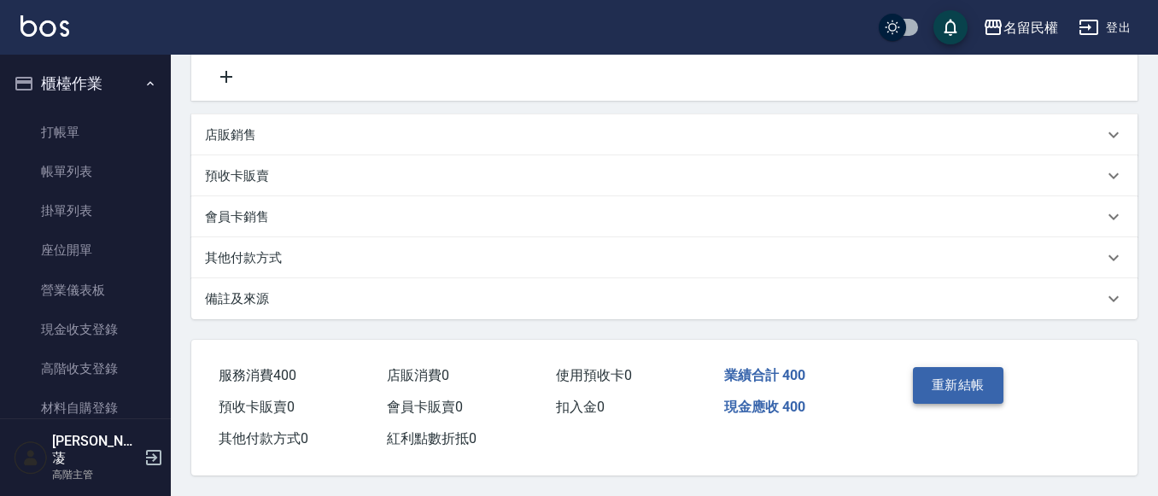
click at [979, 388] on button "重新結帳" at bounding box center [958, 385] width 91 height 36
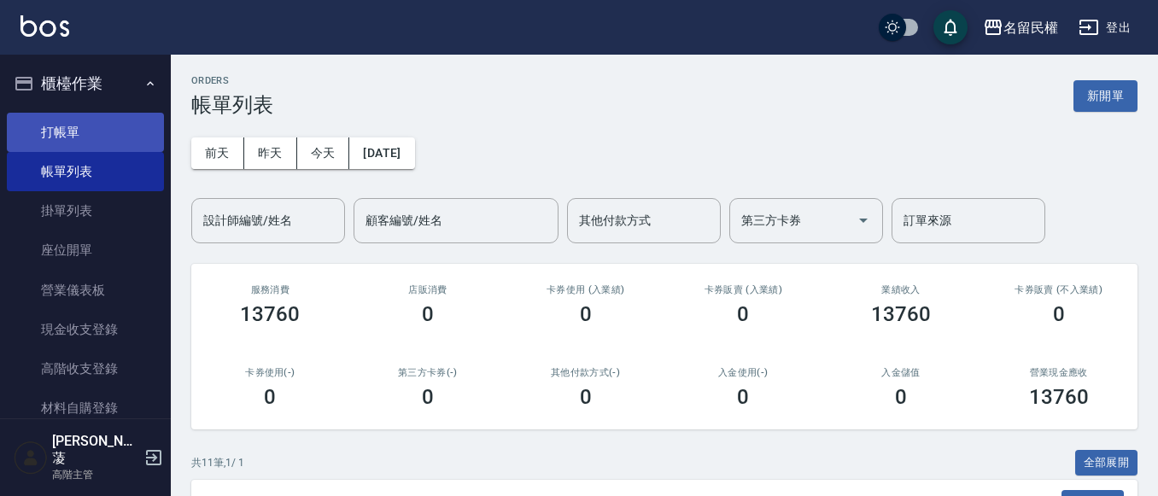
click at [91, 128] on link "打帳單" at bounding box center [85, 132] width 157 height 39
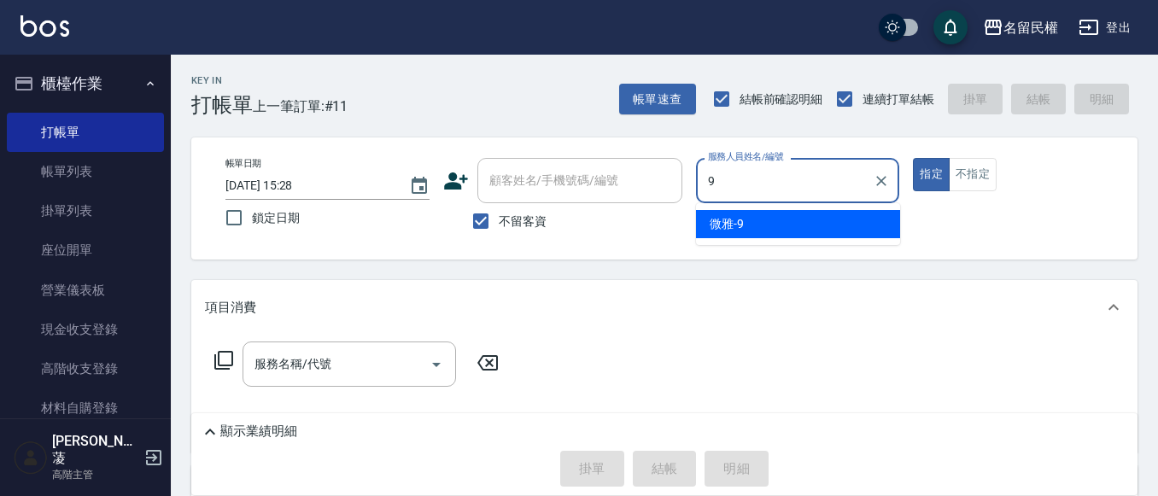
type input "微雅-9"
type button "true"
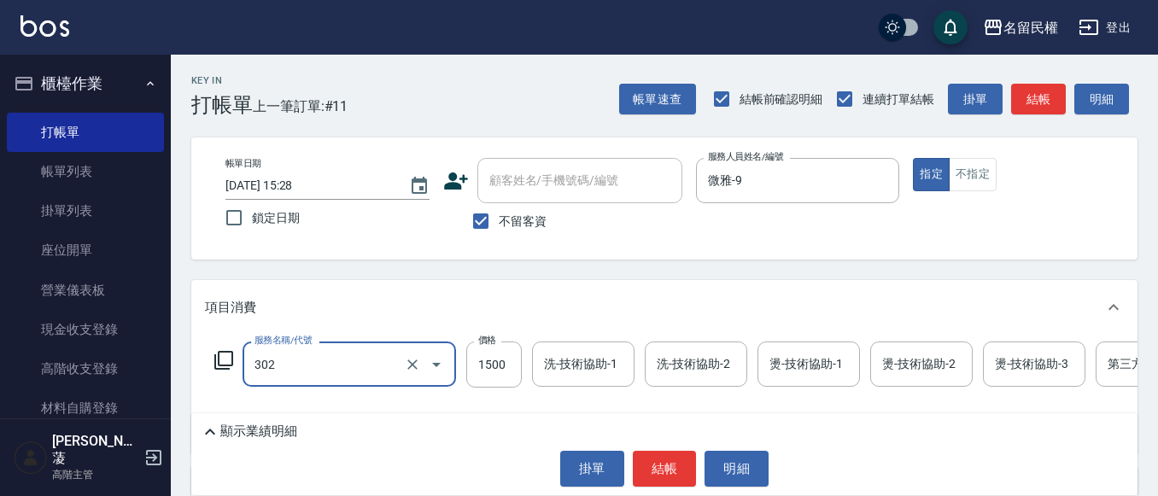
type input "燙髮(302)"
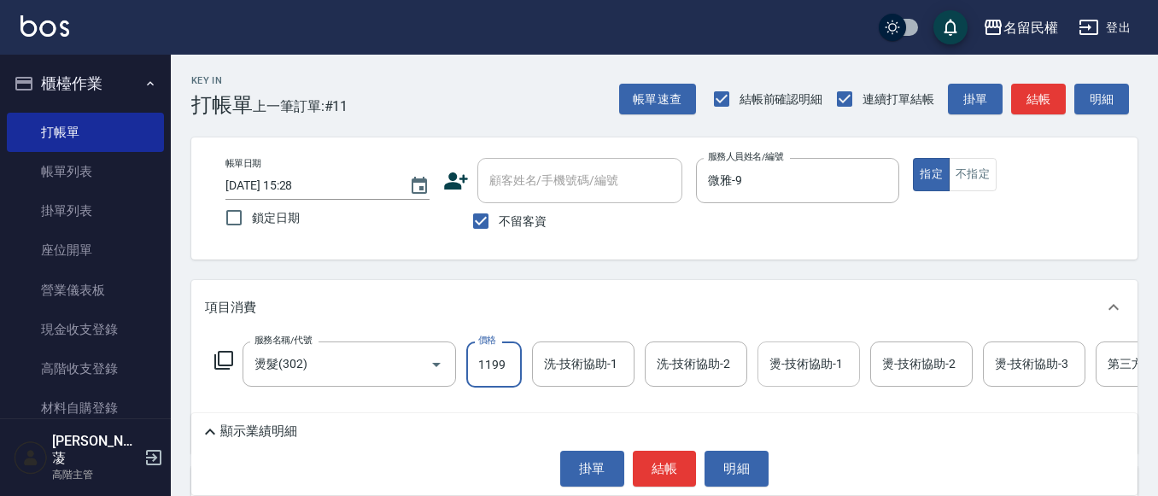
type input "1199"
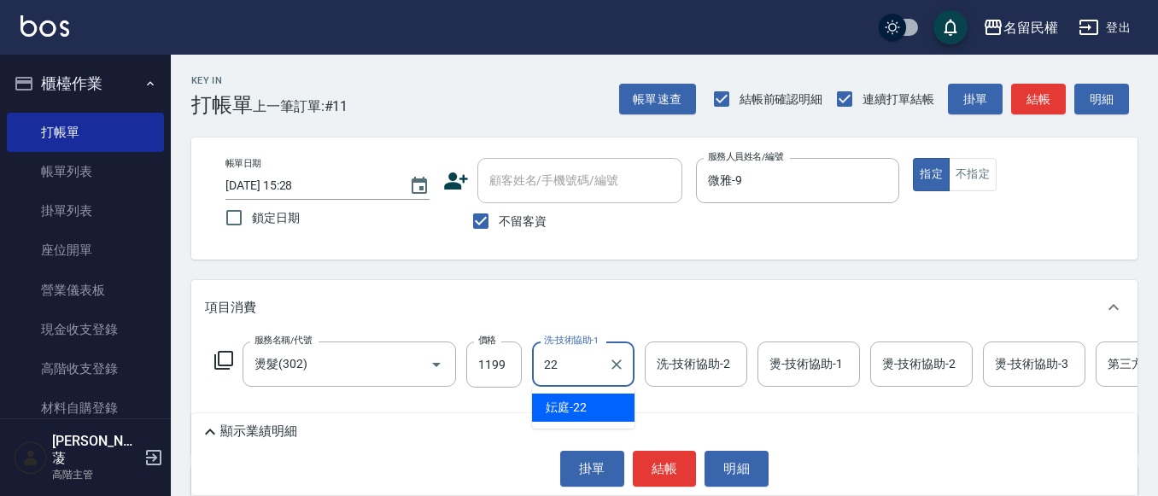
type input "妘庭-22"
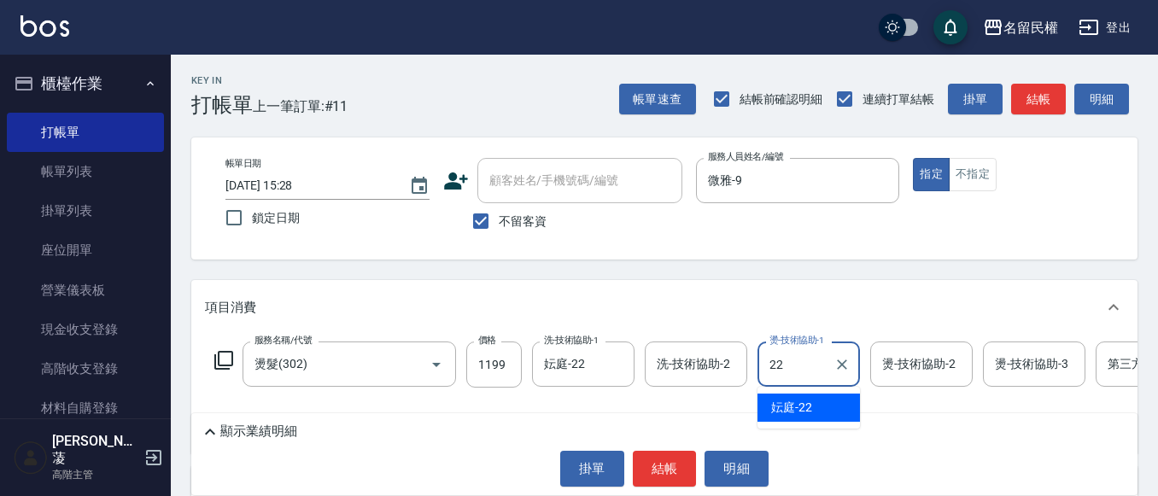
type input "妘庭-22"
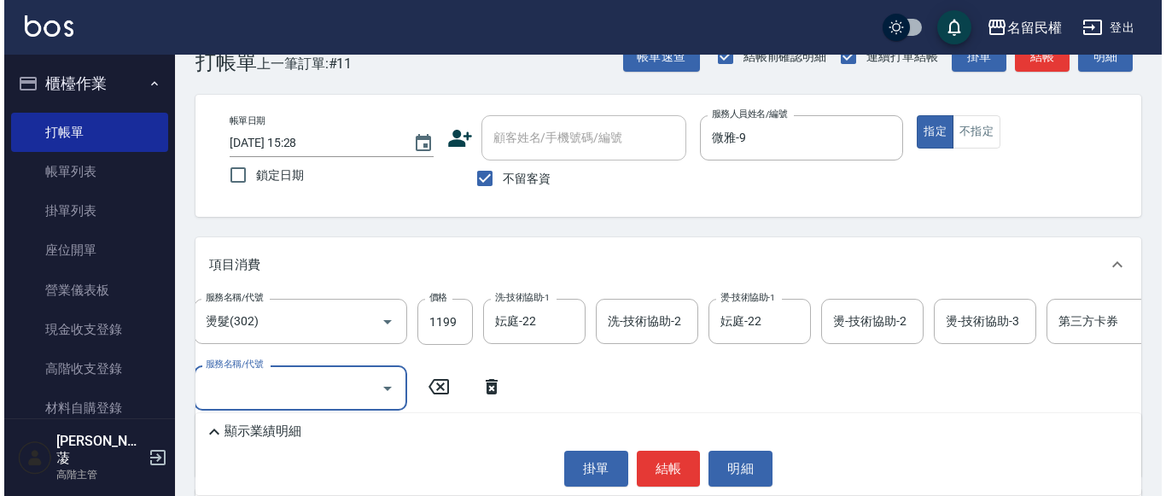
scroll to position [85, 0]
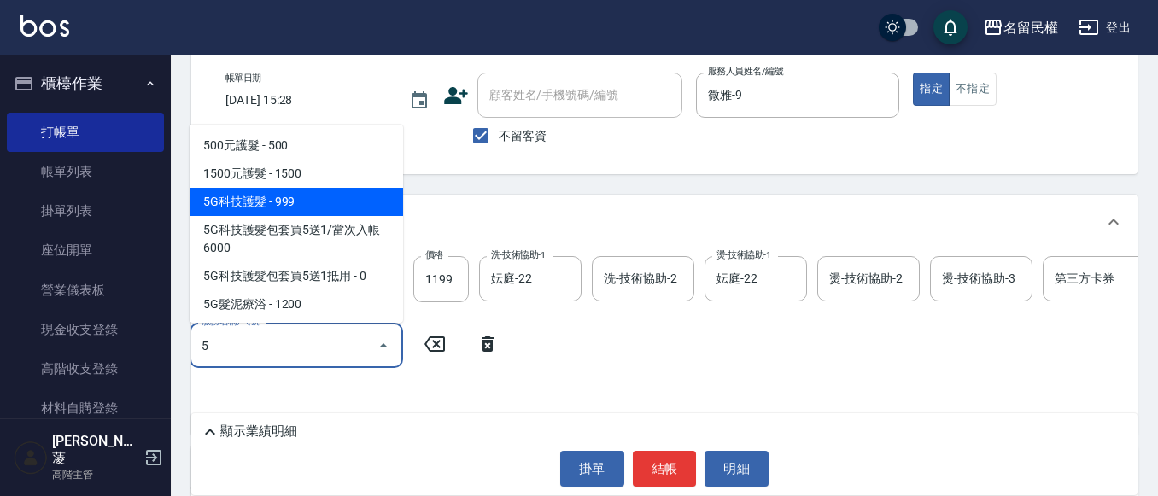
click at [342, 206] on span "5G科技護髮 - 999" at bounding box center [296, 202] width 213 height 28
type input "5G科技護髮(517)"
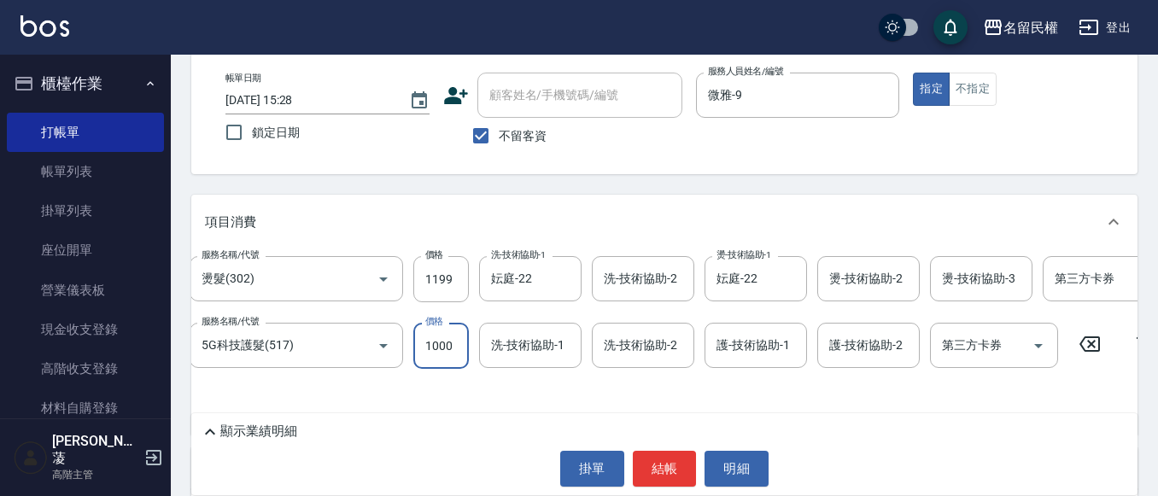
type input "1000"
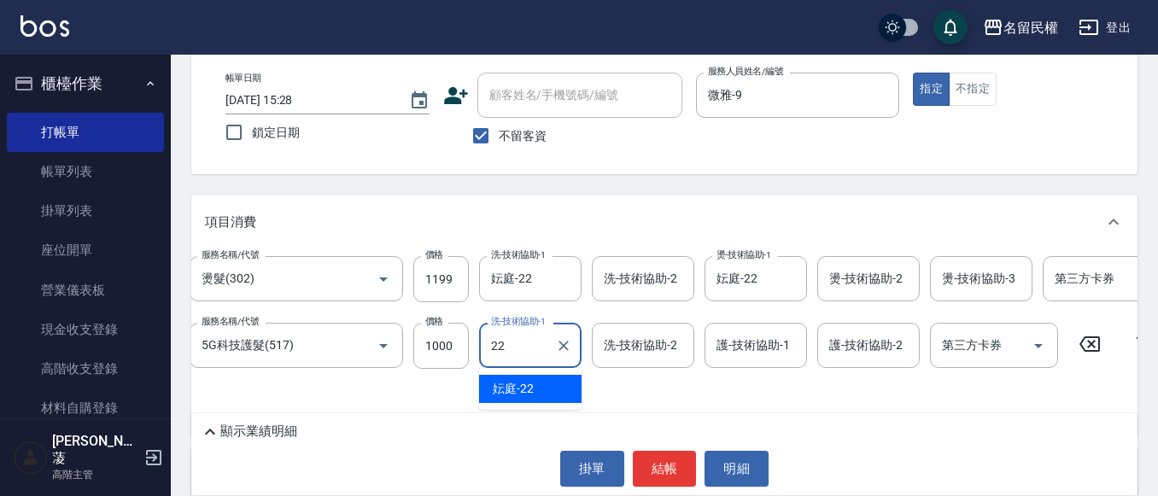
type input "妘庭-22"
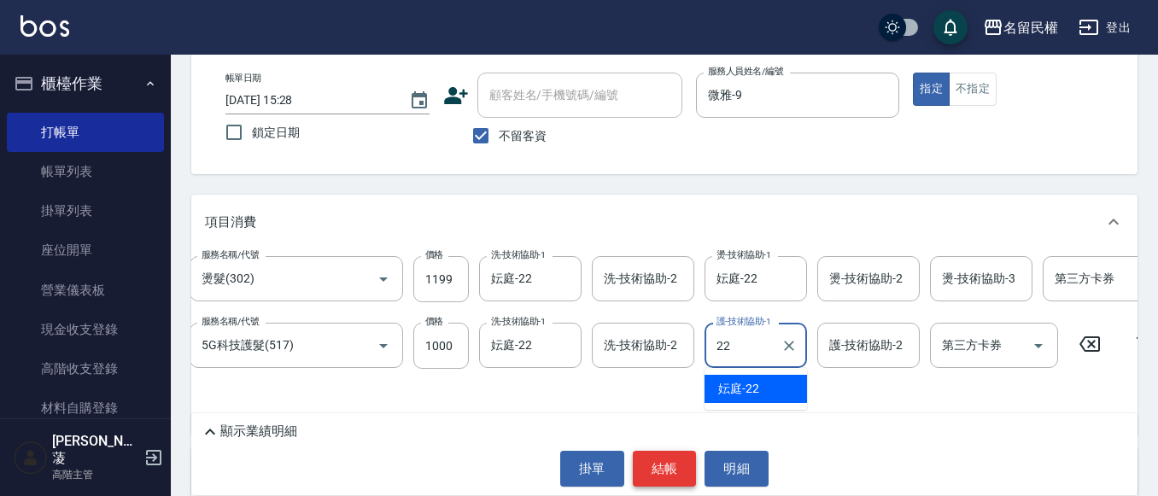
type input "妘庭-22"
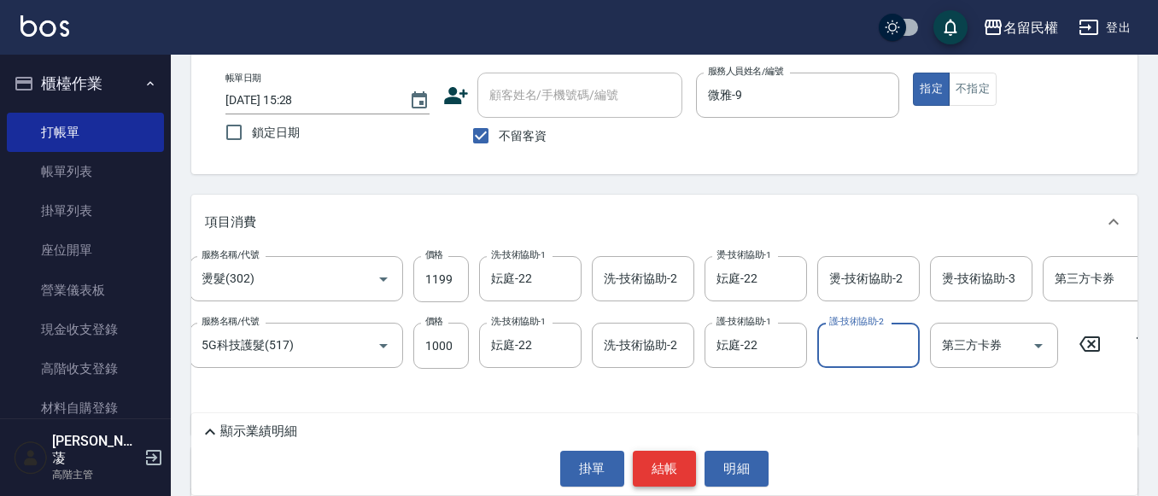
click at [680, 468] on button "結帳" at bounding box center [665, 469] width 64 height 36
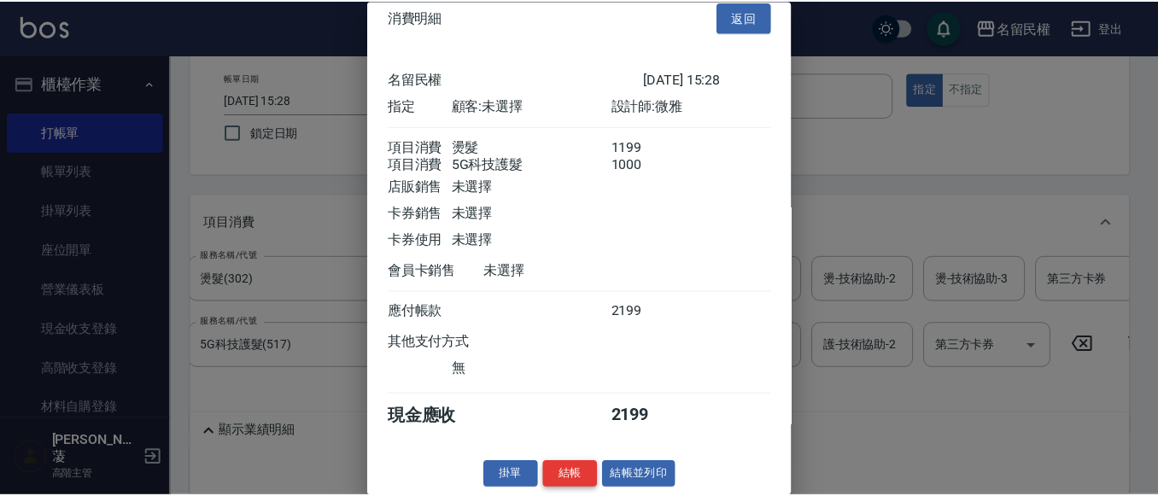
scroll to position [43, 0]
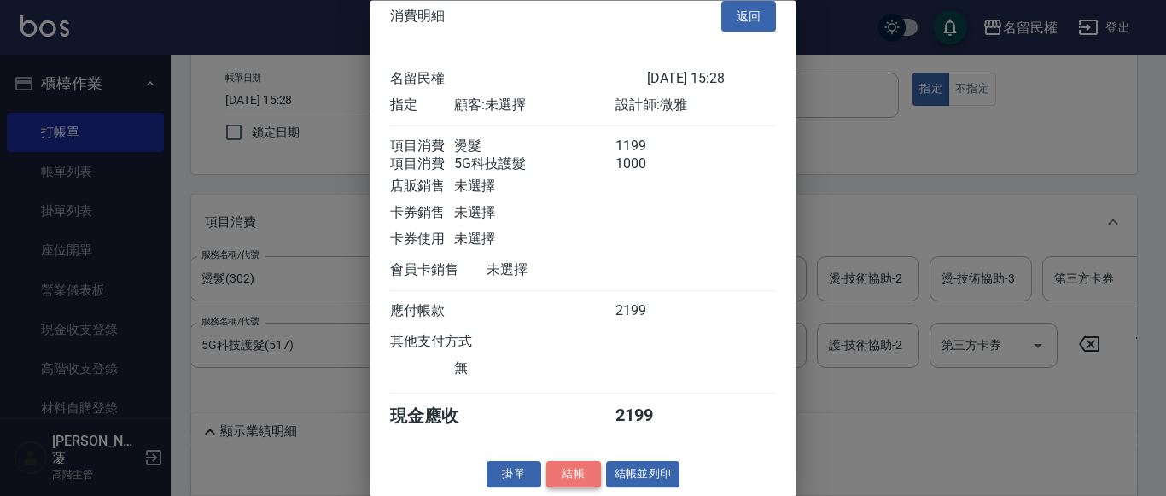
click at [579, 476] on button "結帳" at bounding box center [574, 475] width 55 height 26
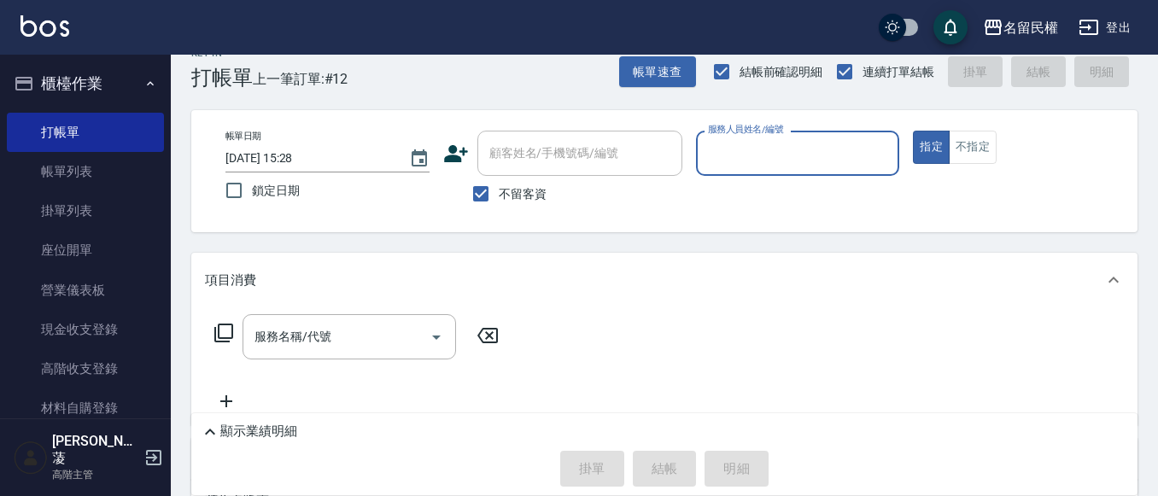
scroll to position [0, 0]
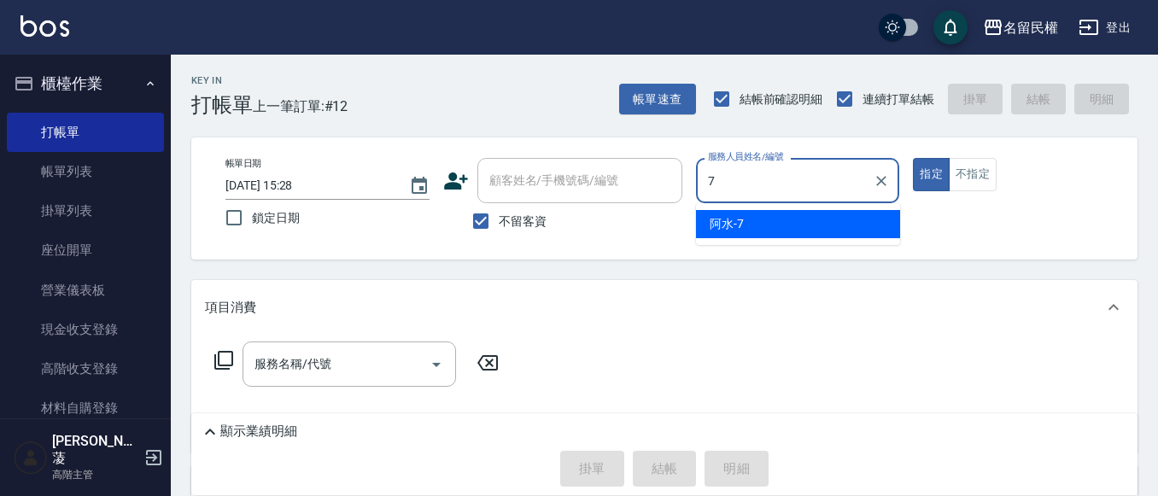
type input "阿水-7"
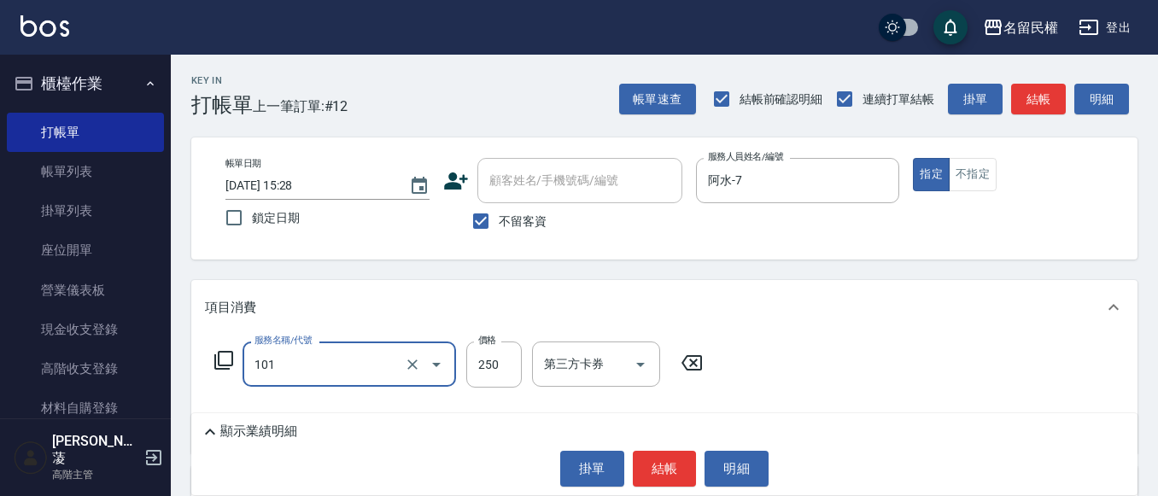
type input "不指定洗髮(101)"
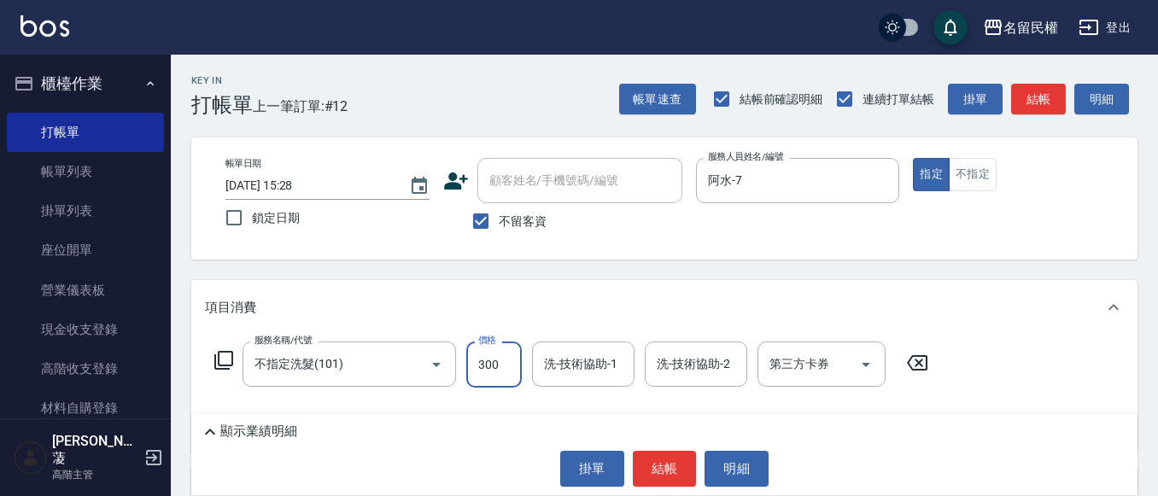
type input "300"
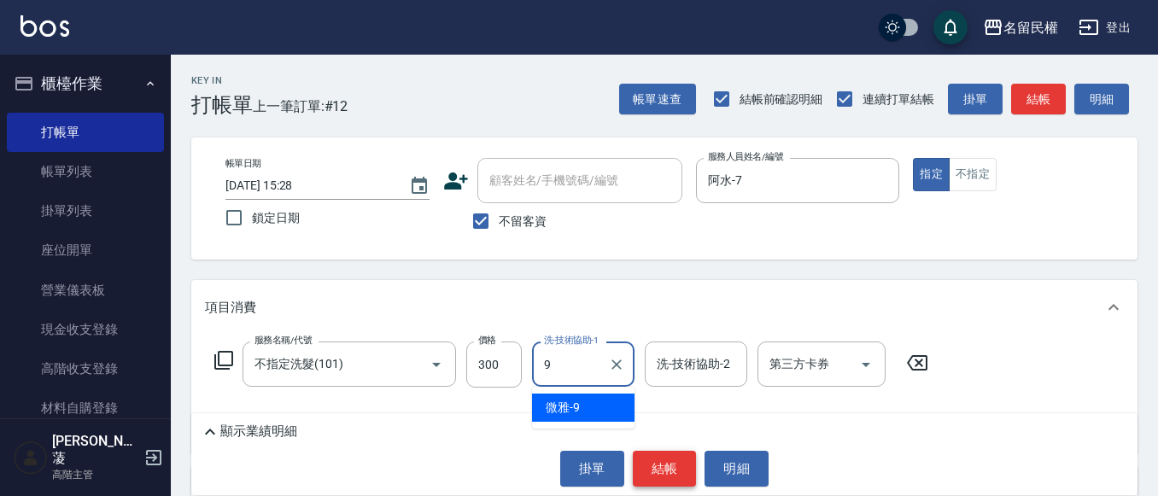
type input "微雅-9"
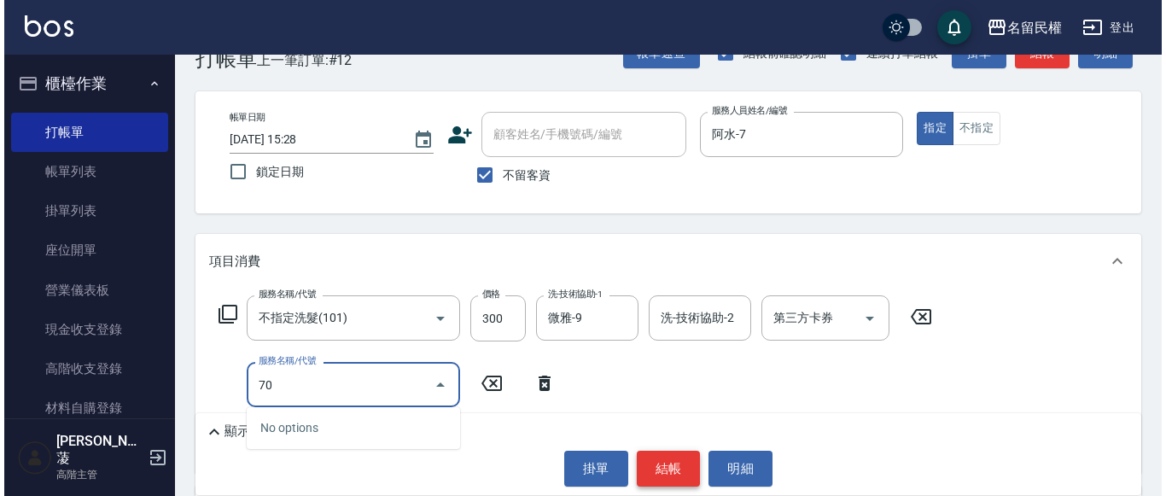
scroll to position [85, 0]
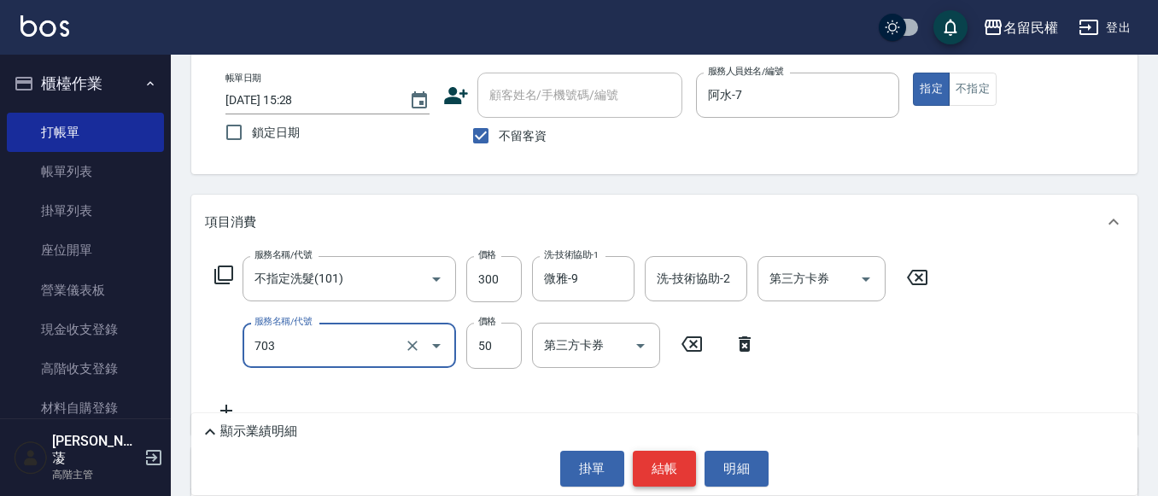
type input "青捲/吹捲/夾直/電棒/夾玉米鬚(703)"
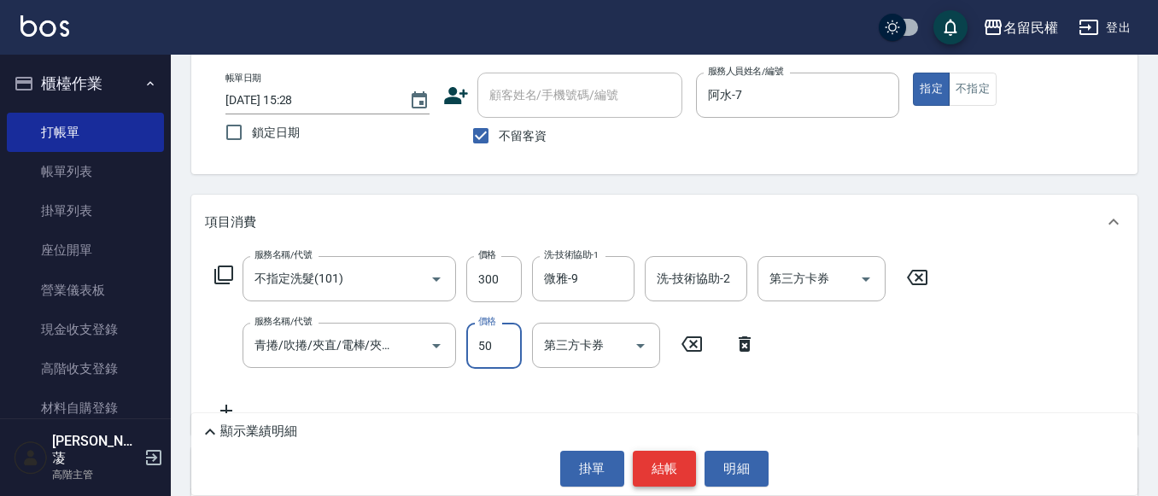
click at [664, 451] on button "結帳" at bounding box center [665, 469] width 64 height 36
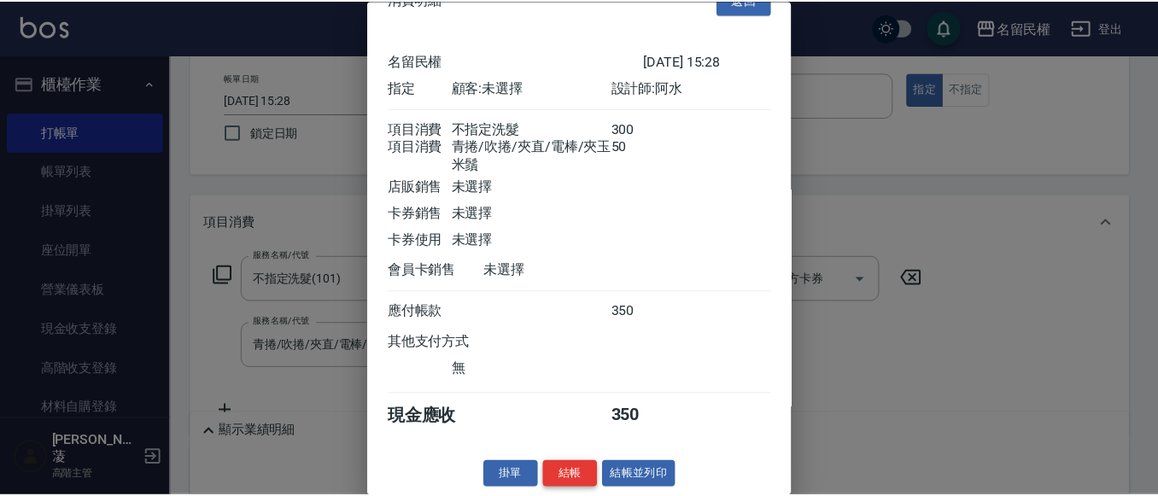
scroll to position [63, 0]
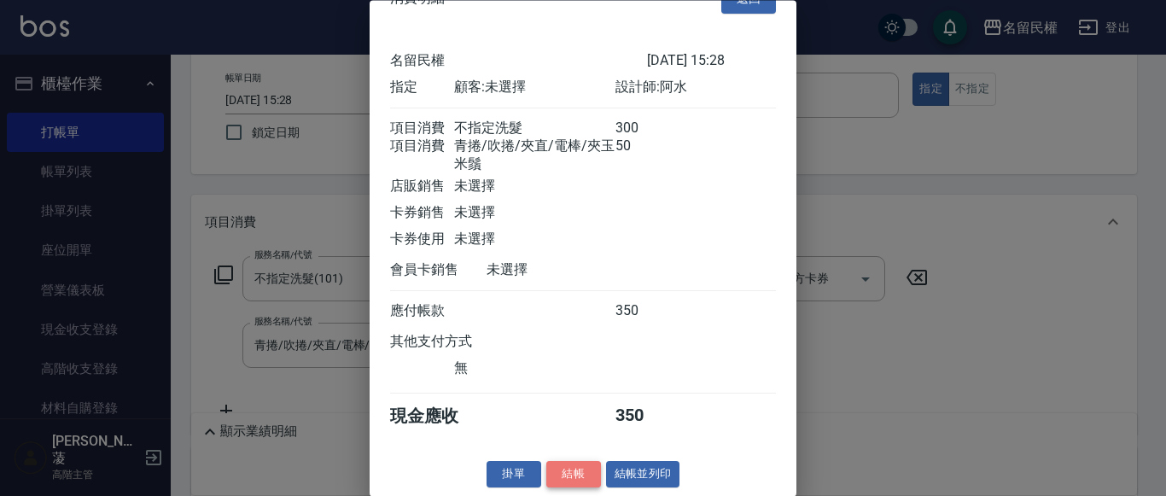
click at [574, 476] on button "結帳" at bounding box center [574, 475] width 55 height 26
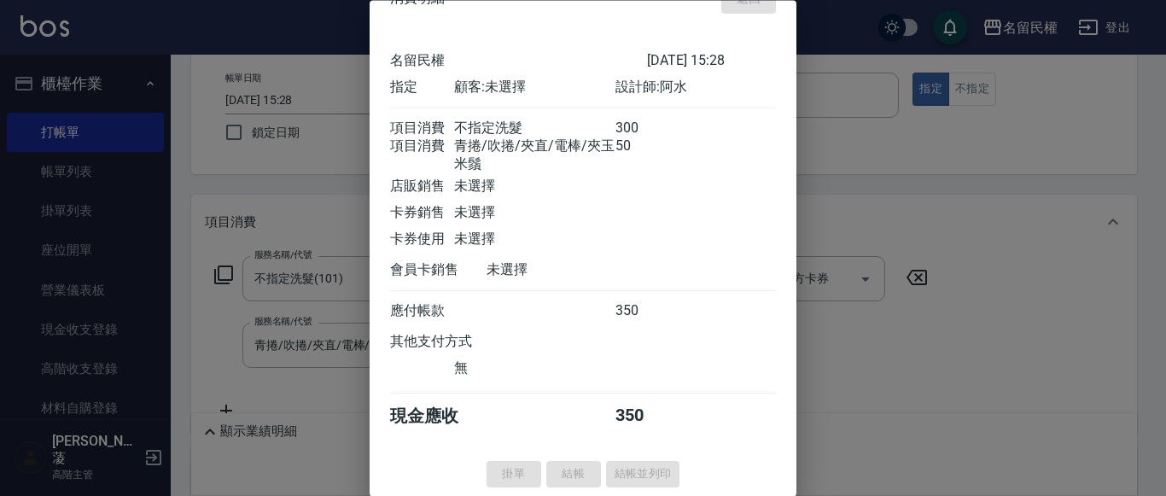
type input "[DATE] 15:55"
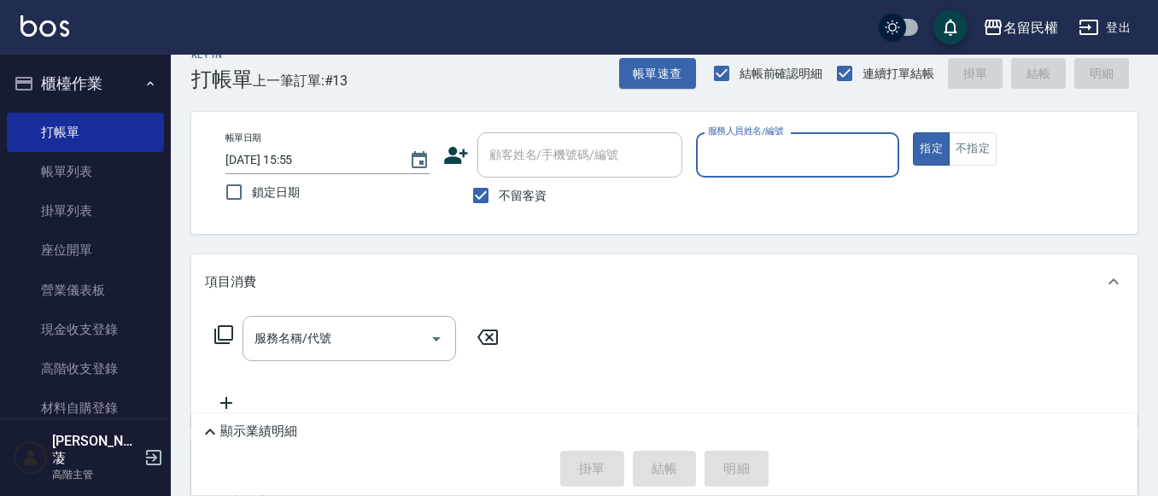
scroll to position [0, 0]
